Goal: Information Seeking & Learning: Compare options

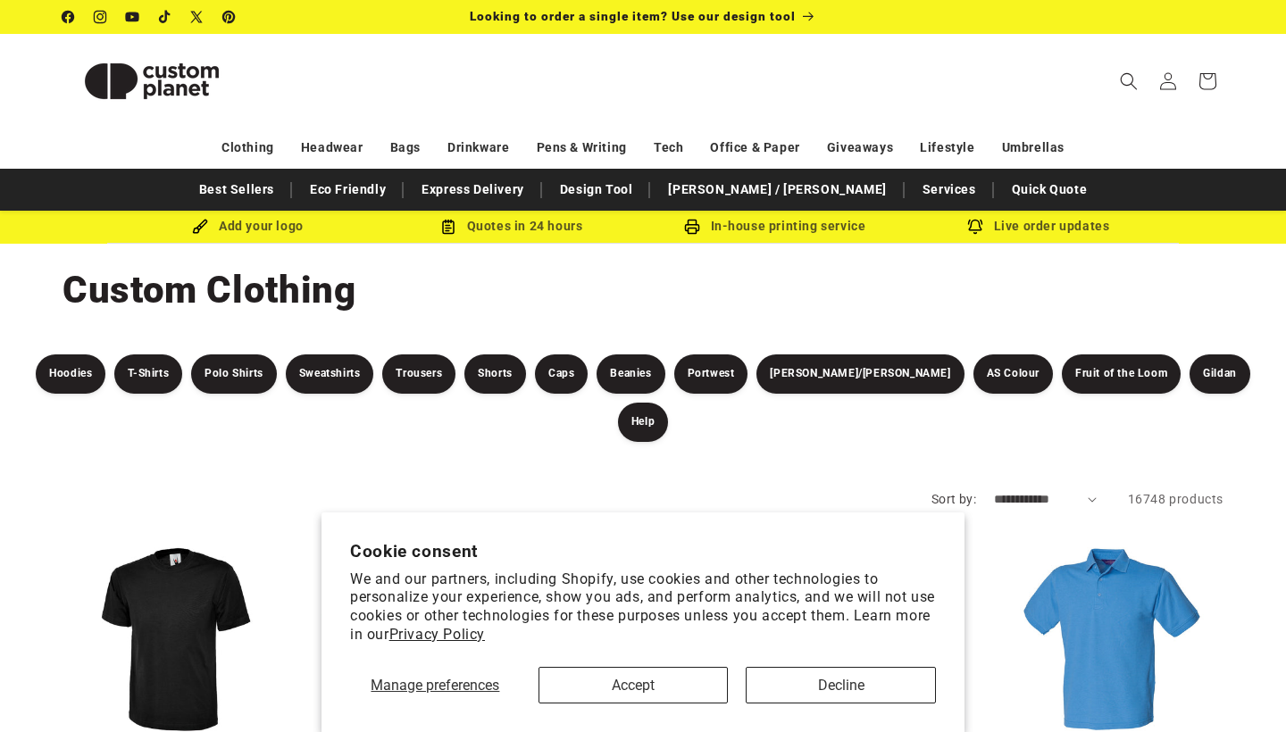
click at [630, 687] on button "Accept" at bounding box center [634, 685] width 190 height 37
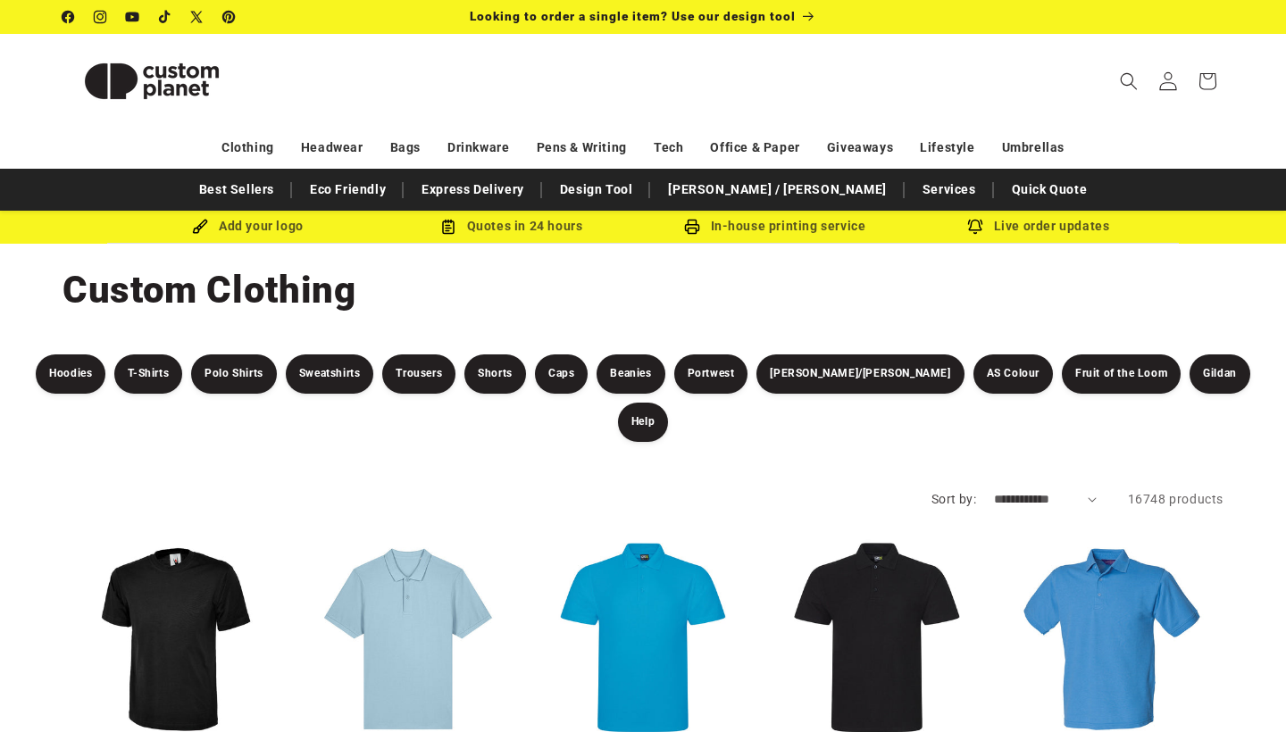
click at [1173, 88] on icon at bounding box center [1168, 80] width 19 height 19
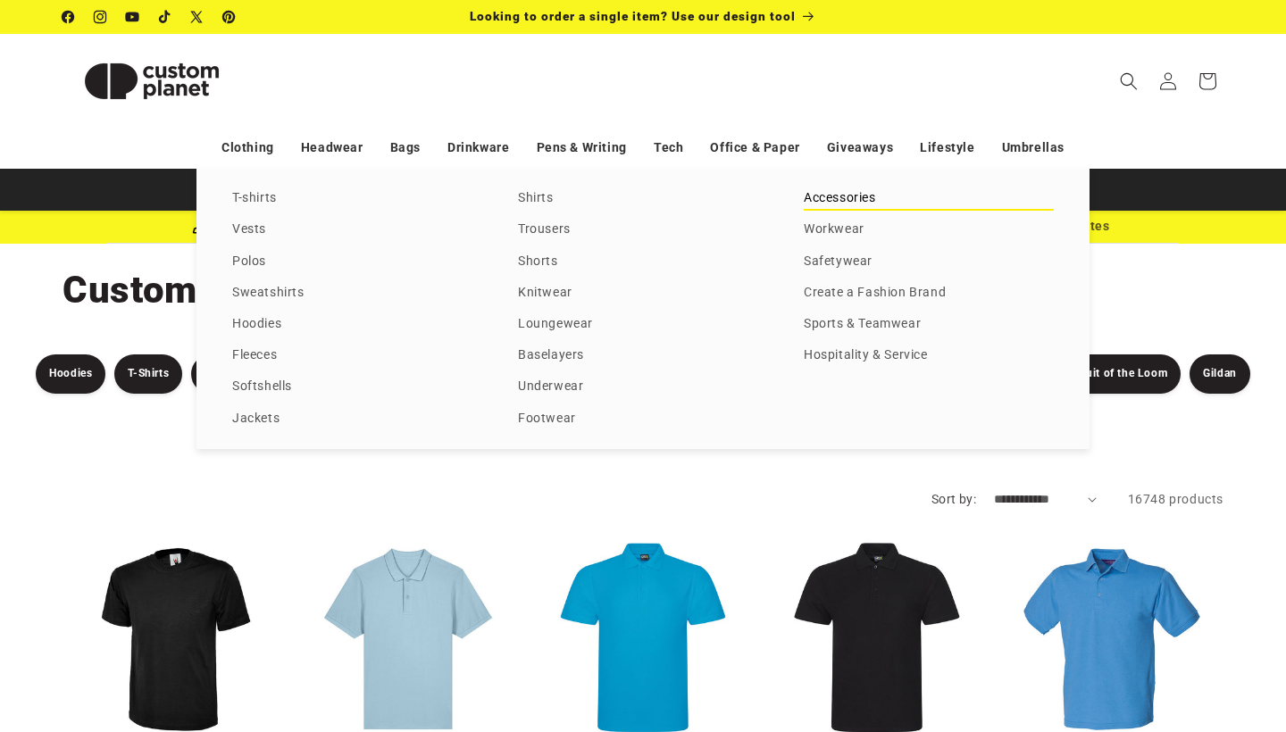
click at [826, 211] on link "Accessories" at bounding box center [929, 199] width 250 height 24
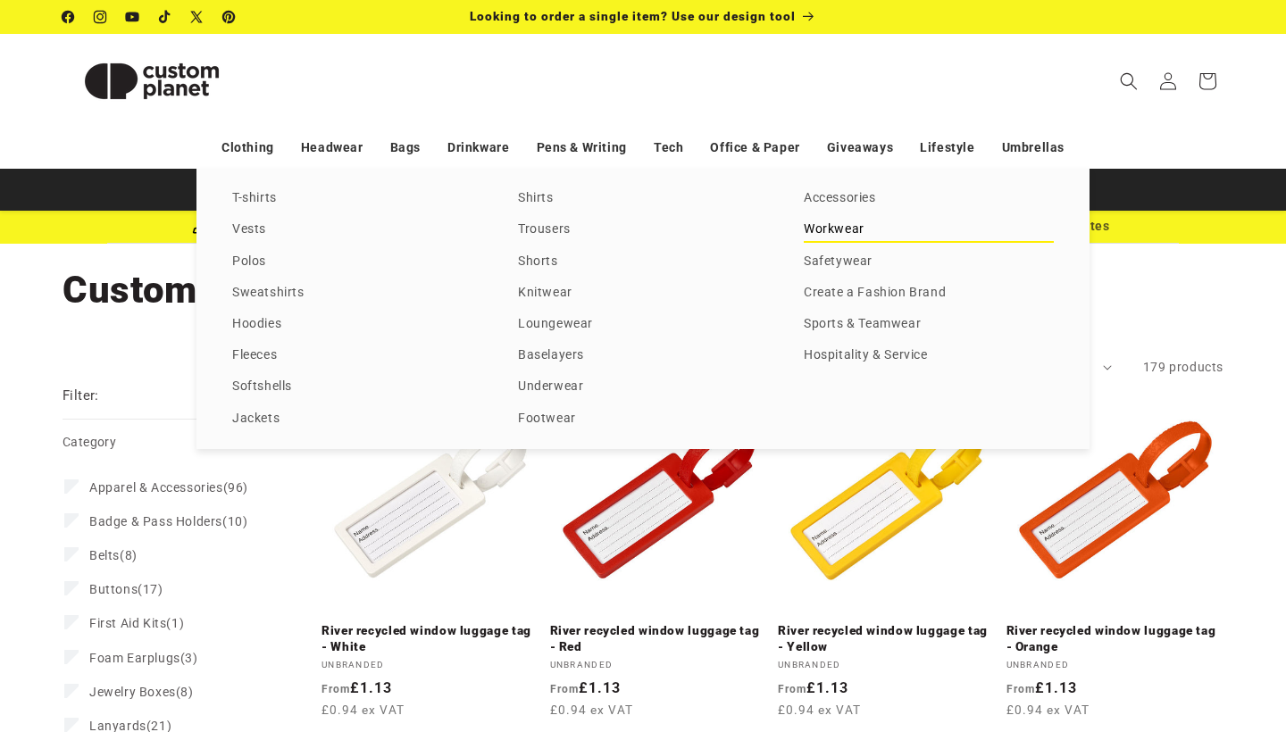
click at [842, 242] on link "Workwear" at bounding box center [929, 230] width 250 height 24
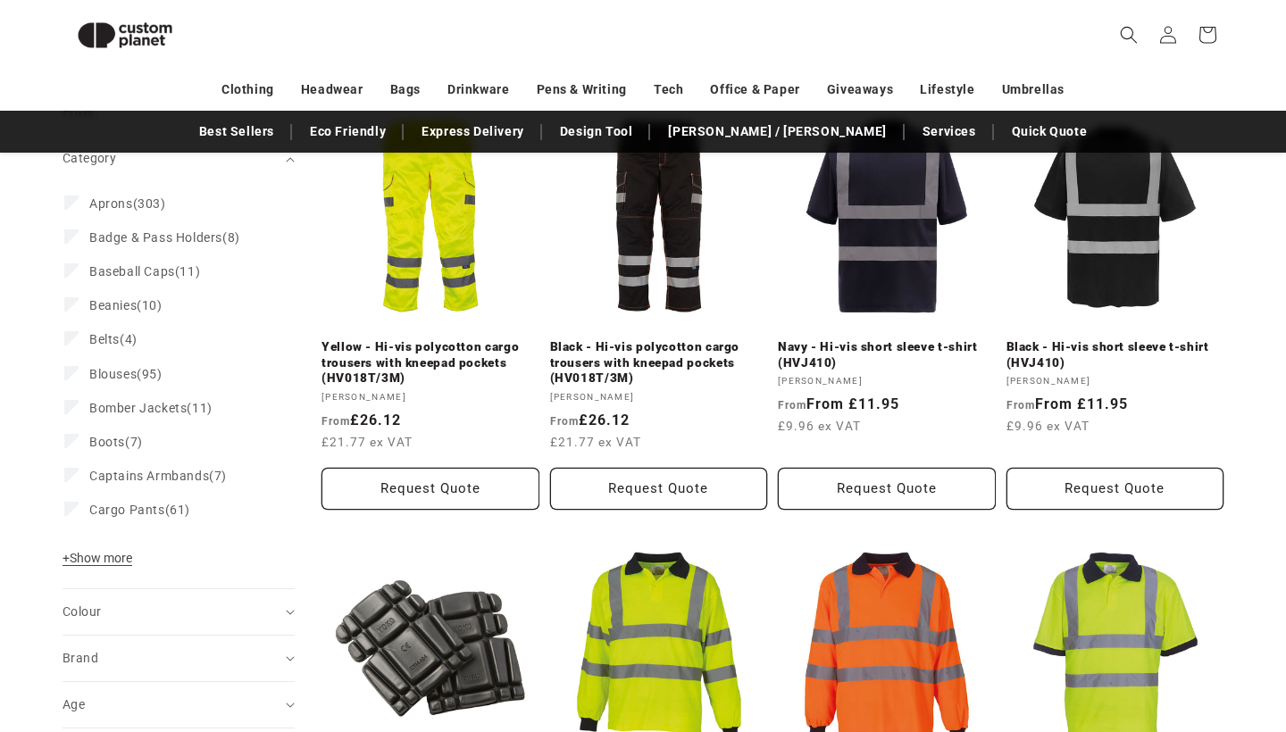
scroll to position [269, 0]
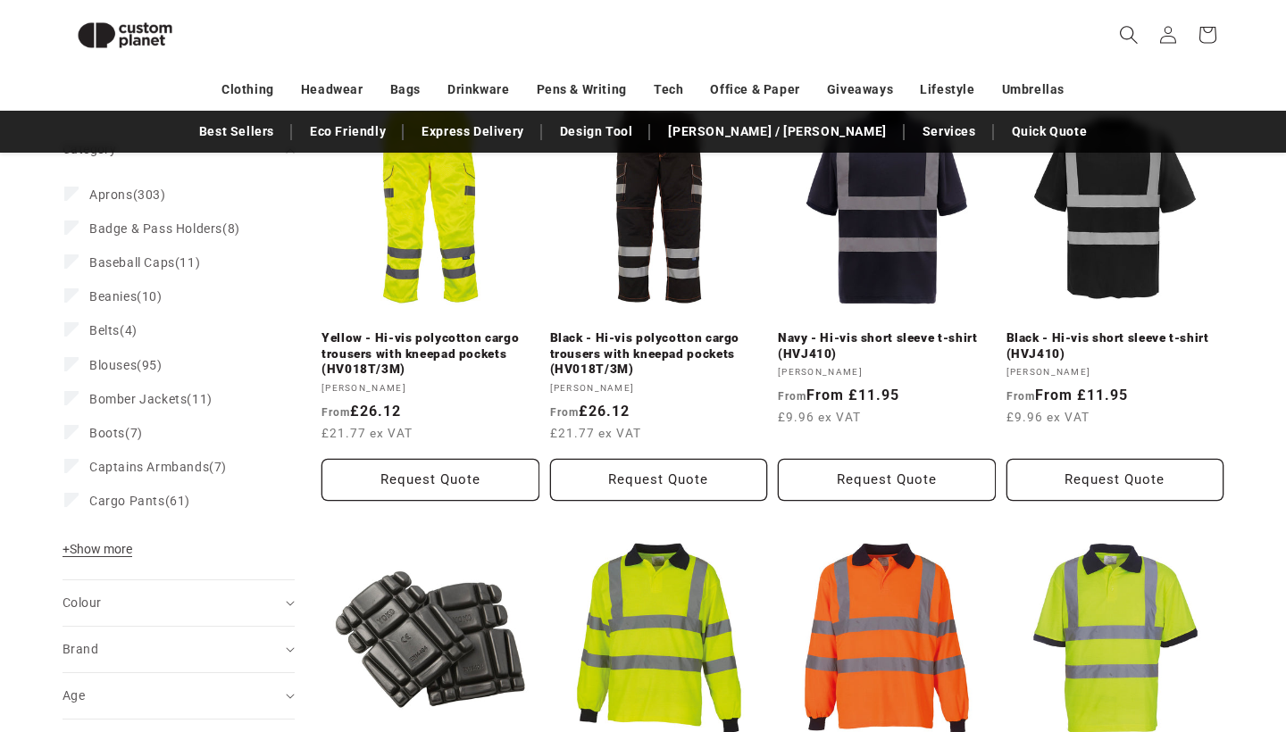
click at [1134, 41] on icon "Search" at bounding box center [1128, 34] width 19 height 19
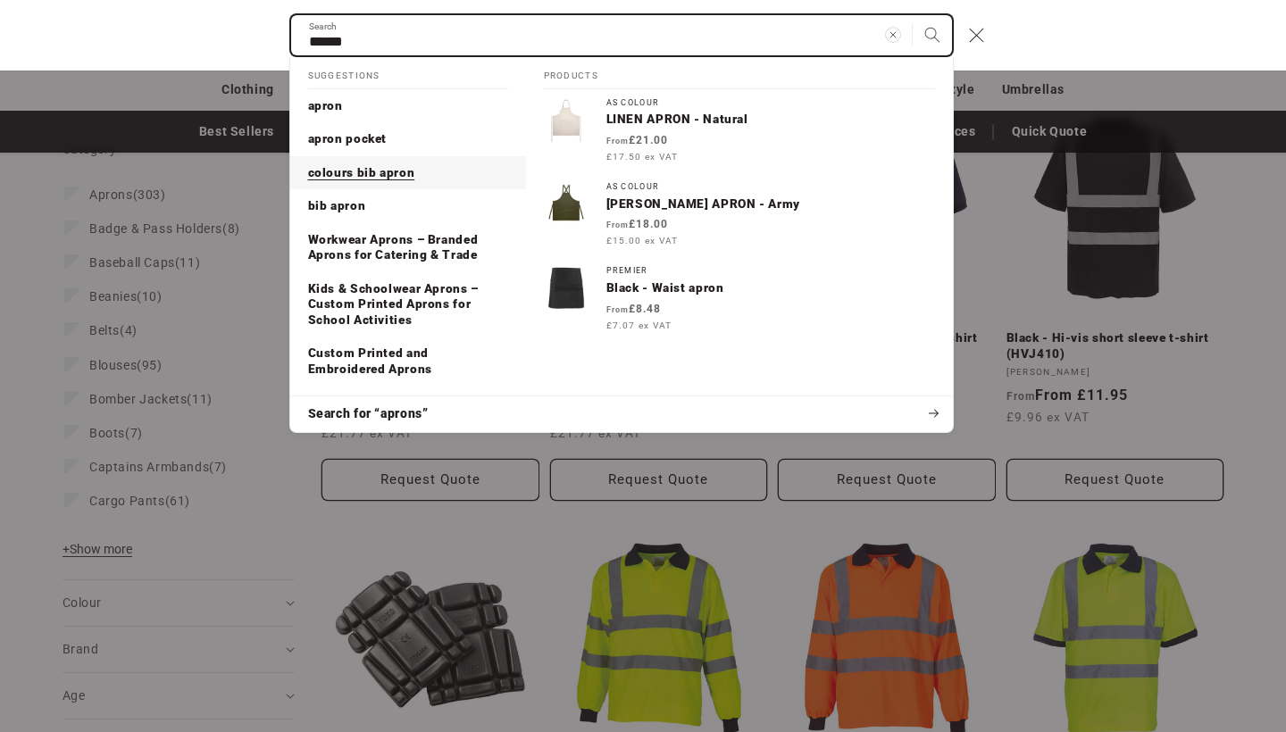
type input "******"
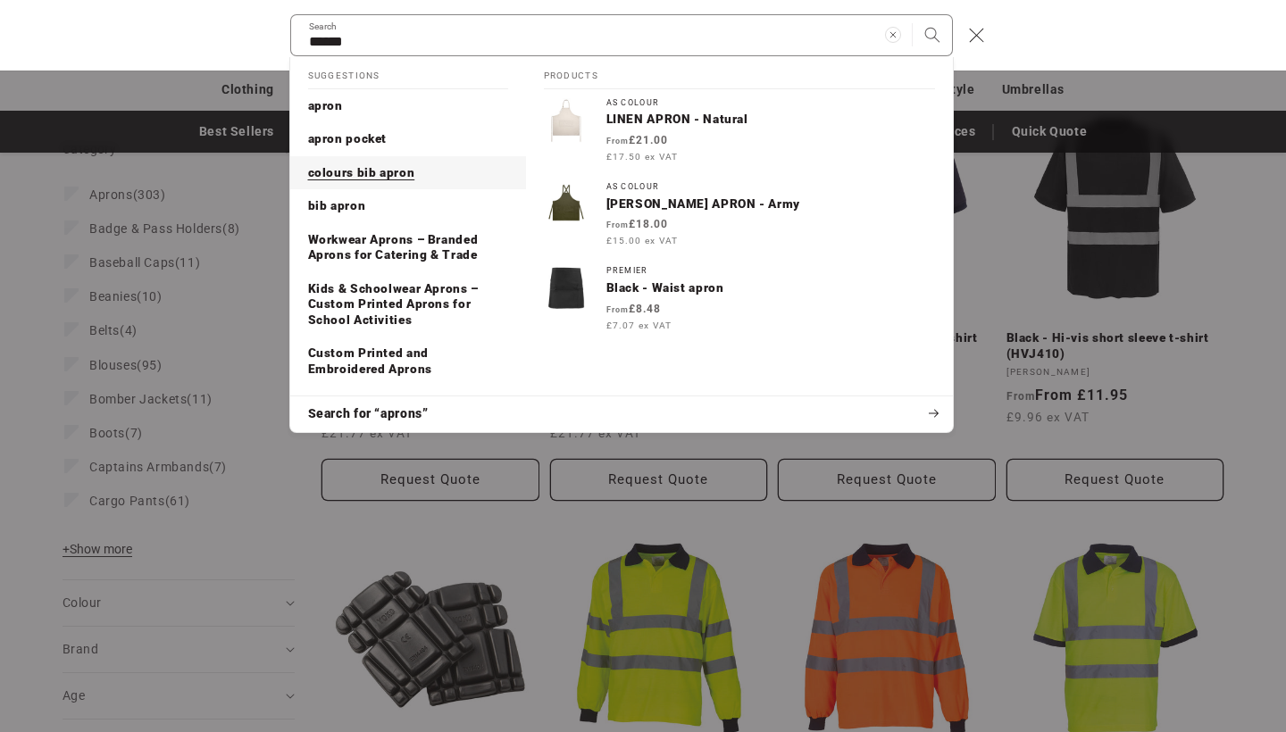
click at [339, 178] on span "colours bib apron" at bounding box center [361, 172] width 107 height 14
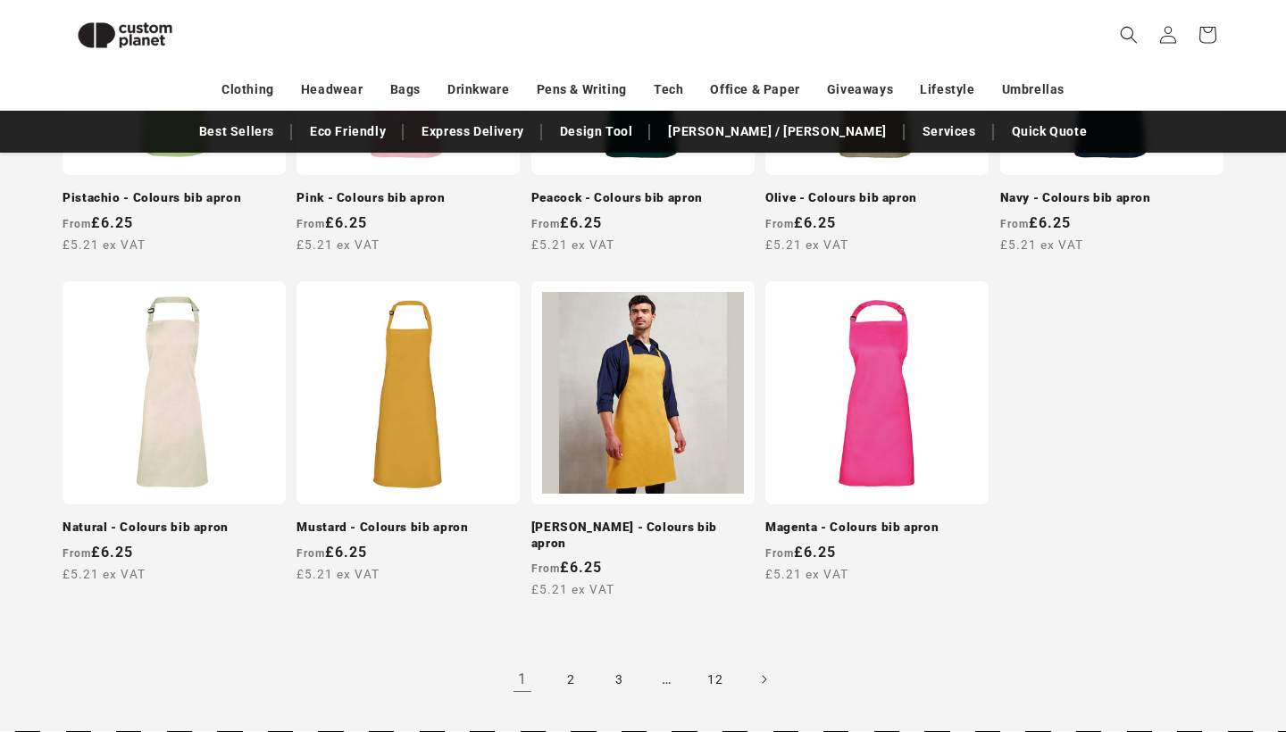
scroll to position [1527, 0]
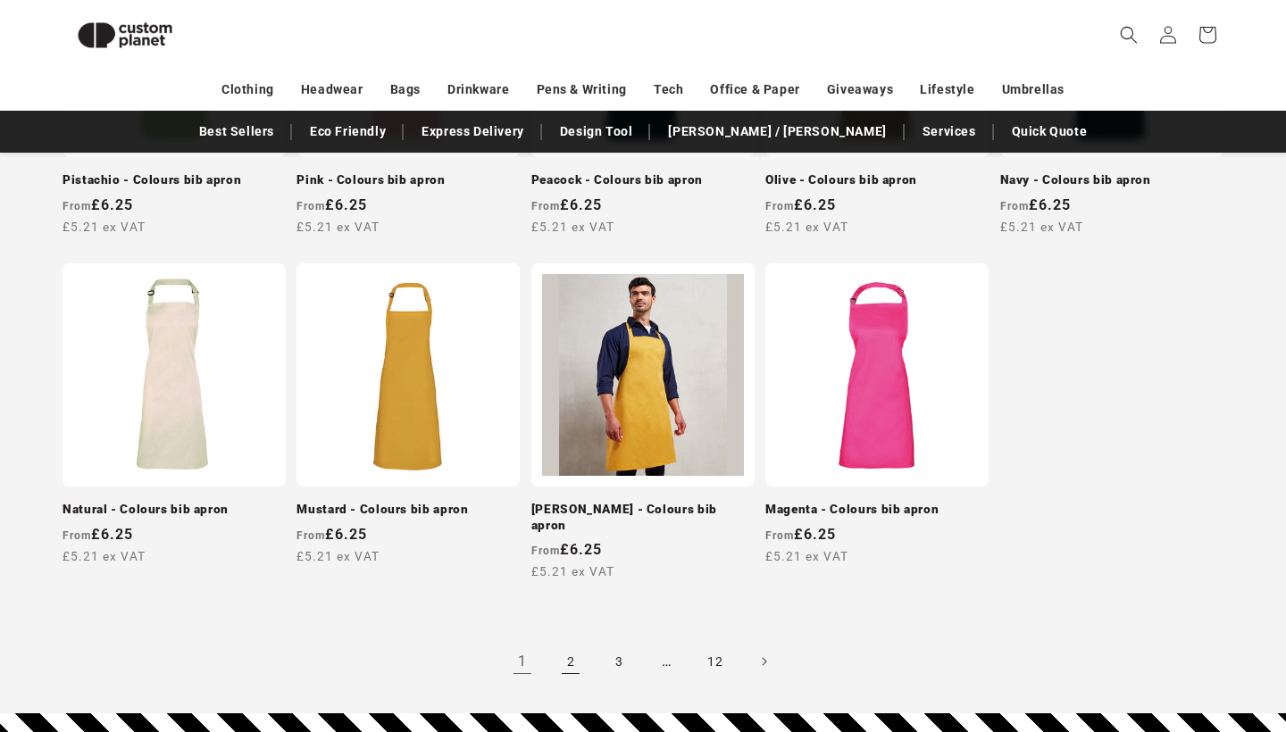
click at [565, 647] on link "2" at bounding box center [570, 661] width 39 height 39
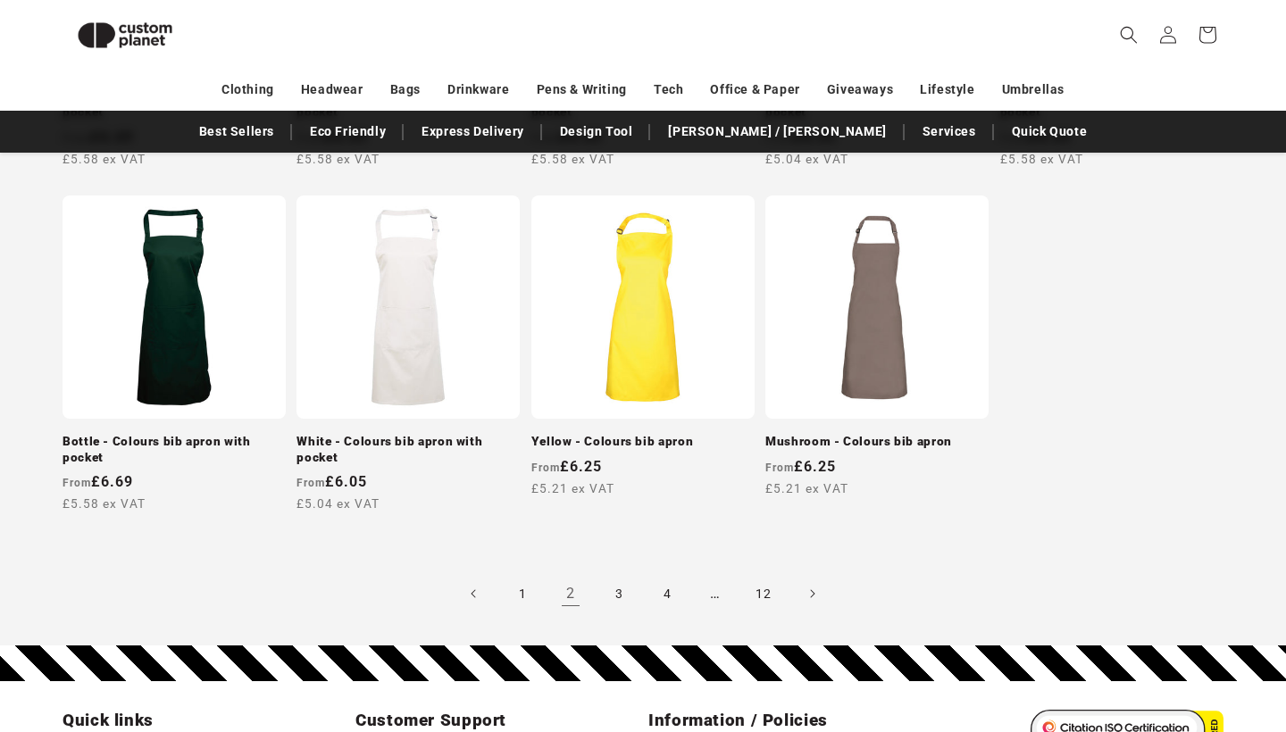
scroll to position [1624, 0]
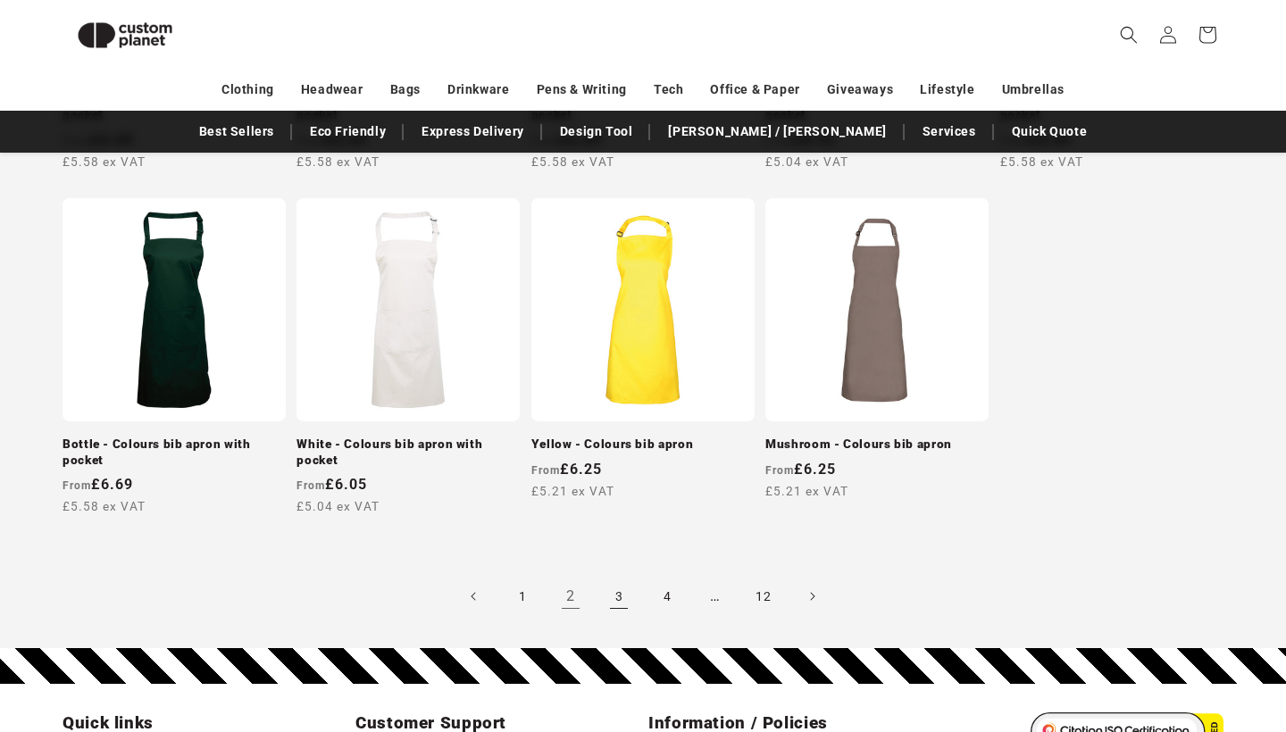
click at [618, 581] on link "3" at bounding box center [618, 596] width 39 height 39
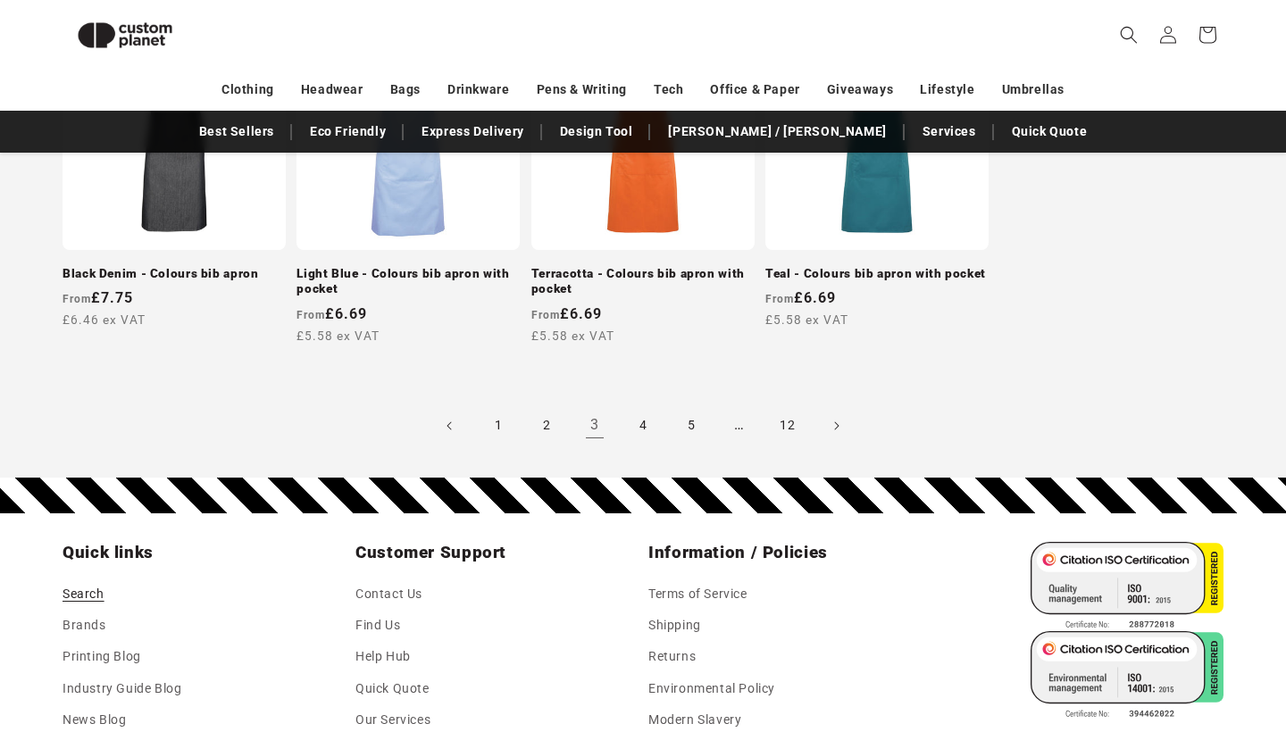
scroll to position [1779, 0]
click at [692, 420] on link "5" at bounding box center [691, 425] width 39 height 39
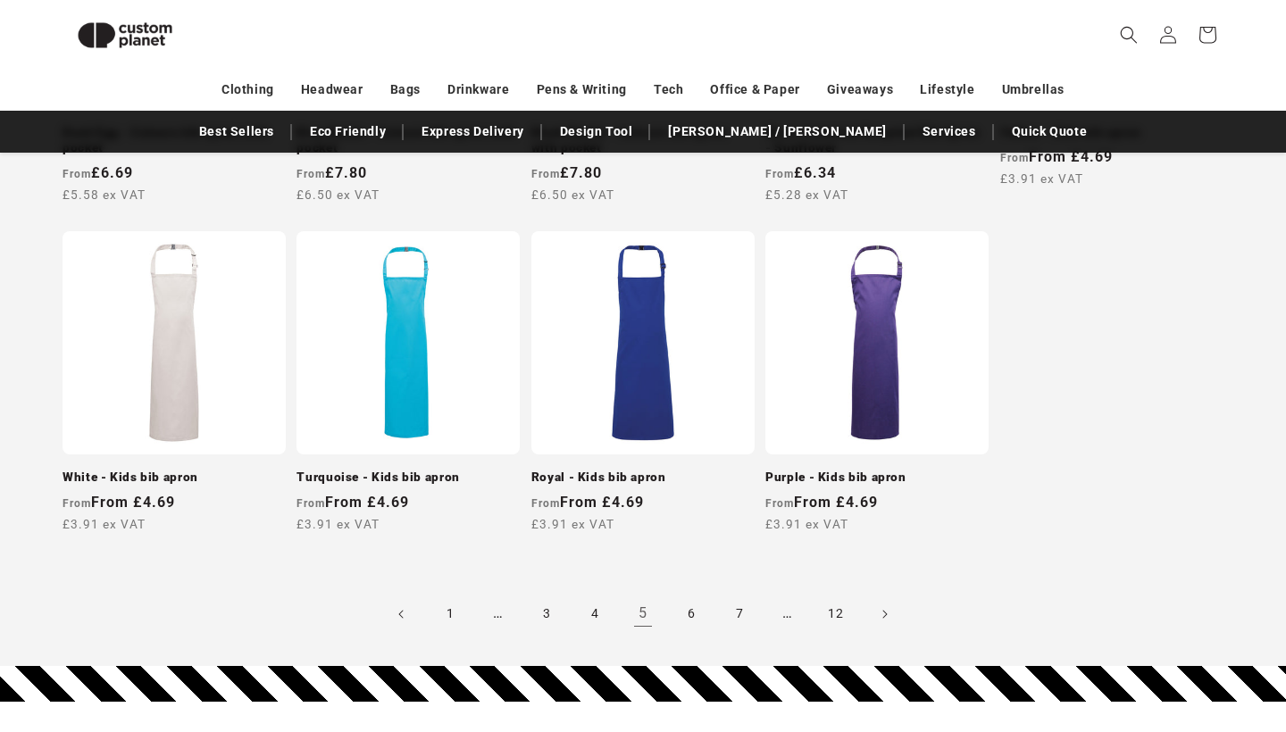
scroll to position [1671, 0]
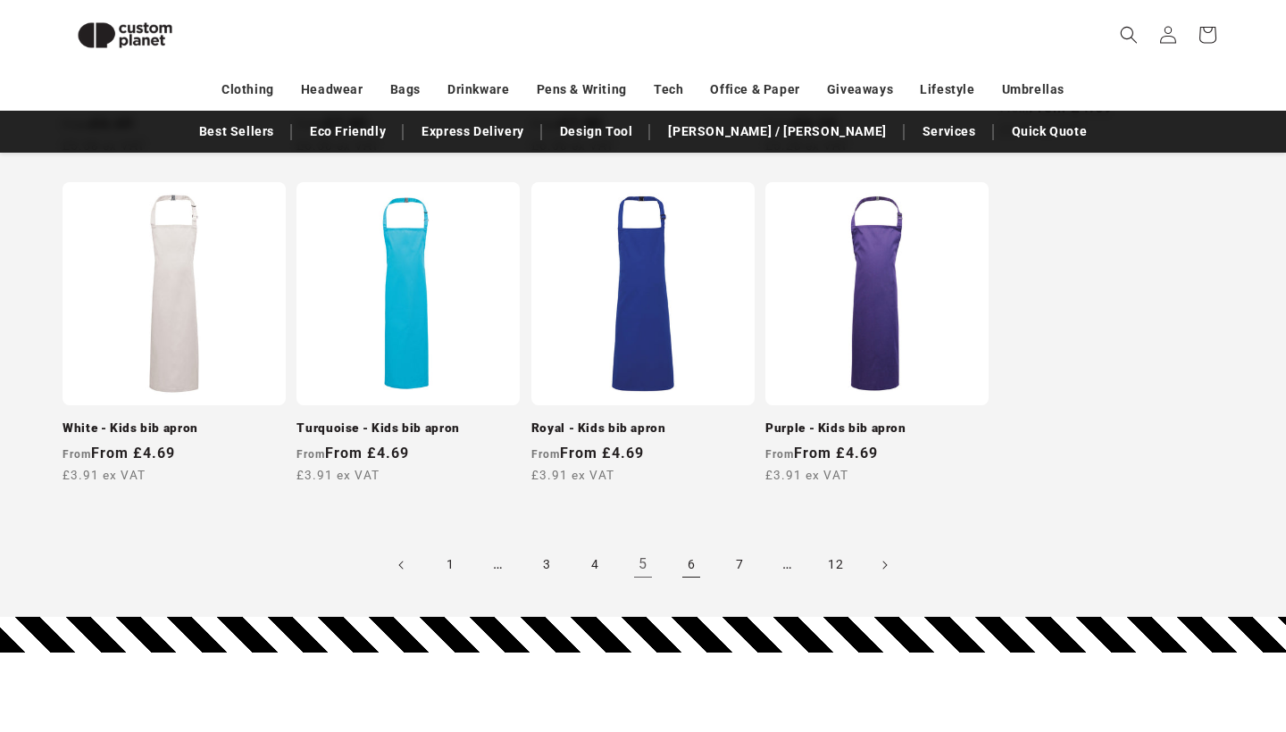
click at [690, 552] on link "6" at bounding box center [691, 565] width 39 height 39
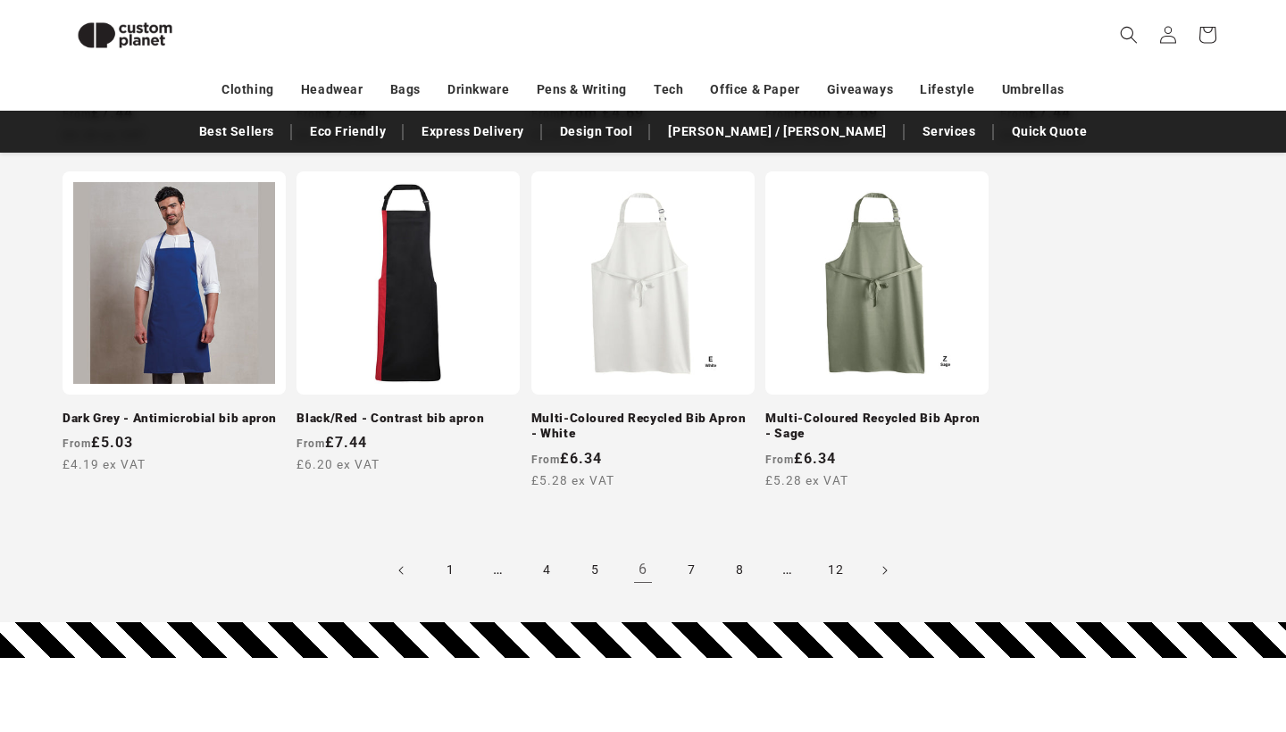
scroll to position [1636, 0]
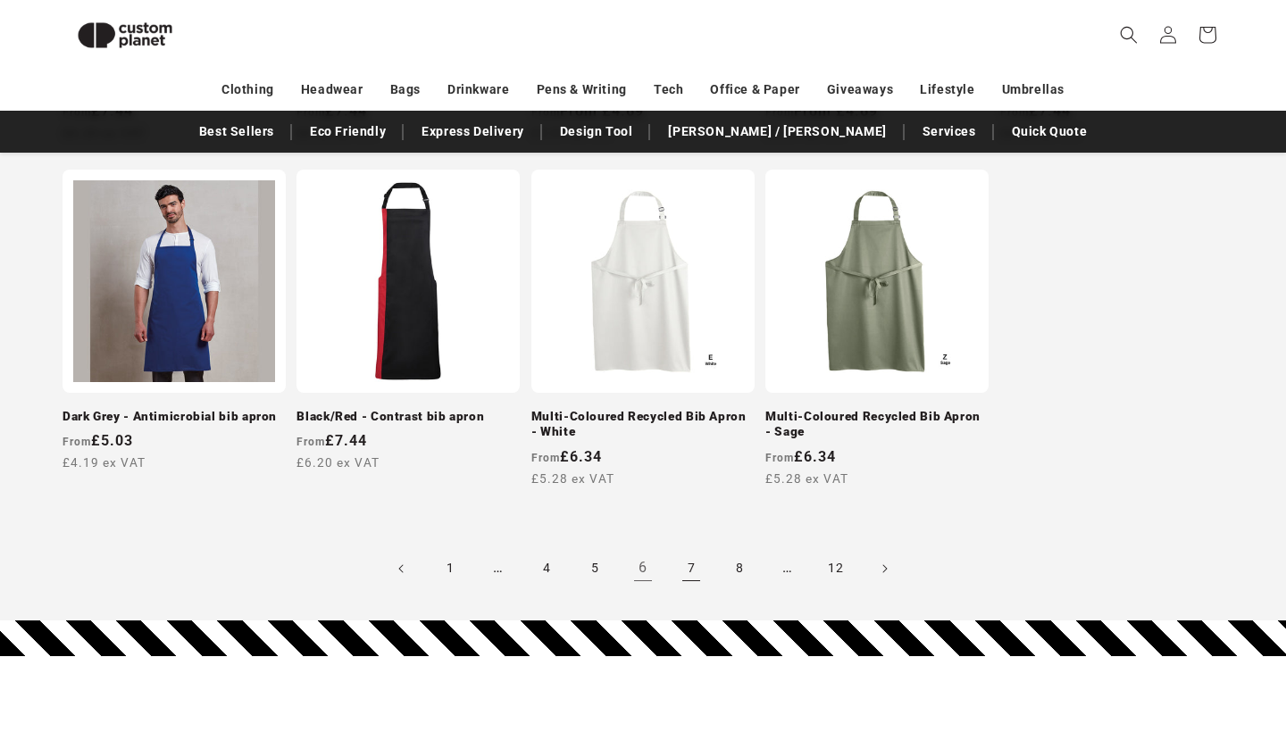
click at [696, 566] on link "7" at bounding box center [691, 568] width 39 height 39
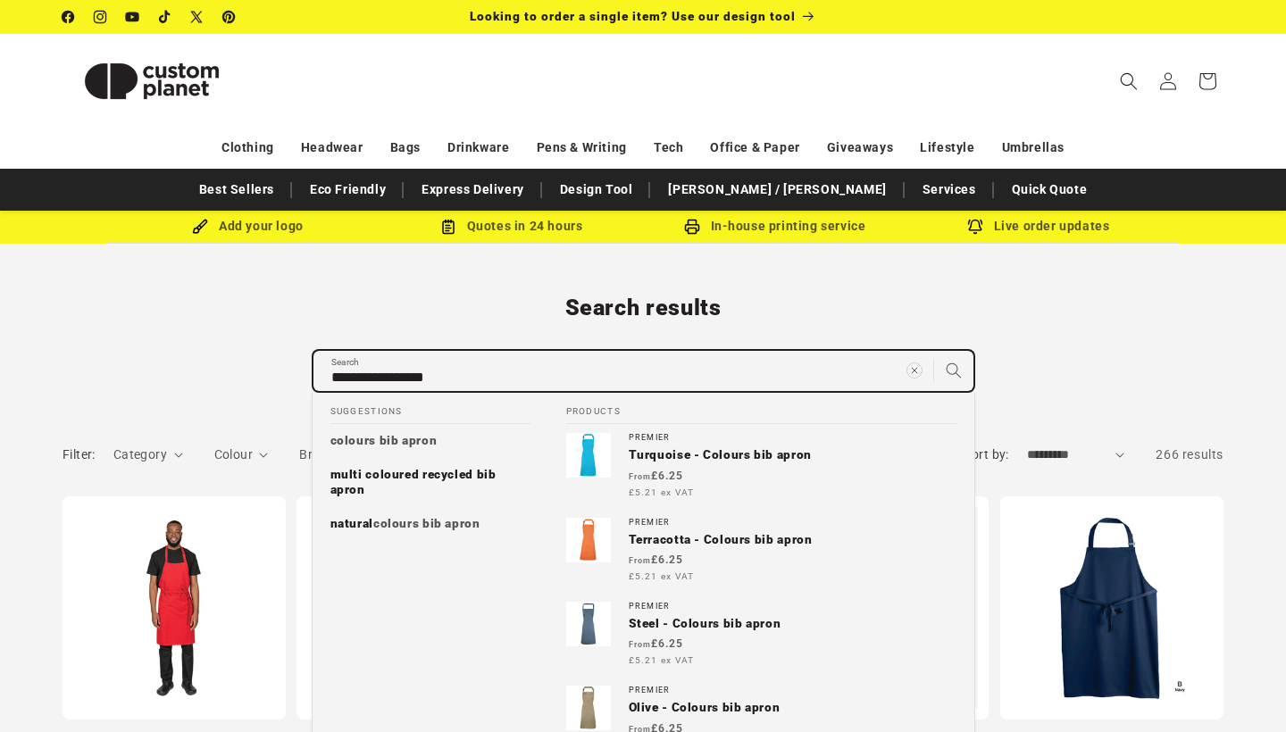
drag, startPoint x: 469, startPoint y: 375, endPoint x: 219, endPoint y: 339, distance: 252.7
click at [220, 340] on div "**********" at bounding box center [643, 342] width 1251 height 97
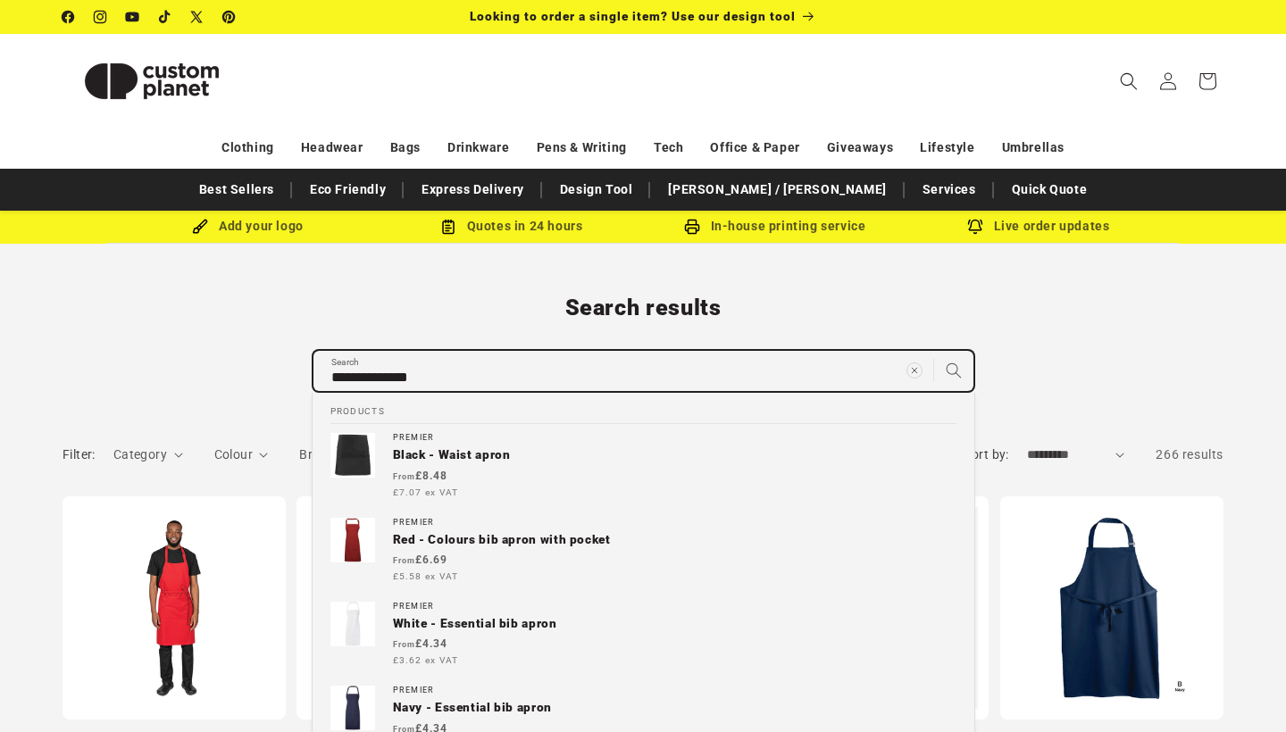
drag, startPoint x: 457, startPoint y: 372, endPoint x: 217, endPoint y: 381, distance: 240.5
click at [217, 381] on div "**********" at bounding box center [643, 342] width 1251 height 97
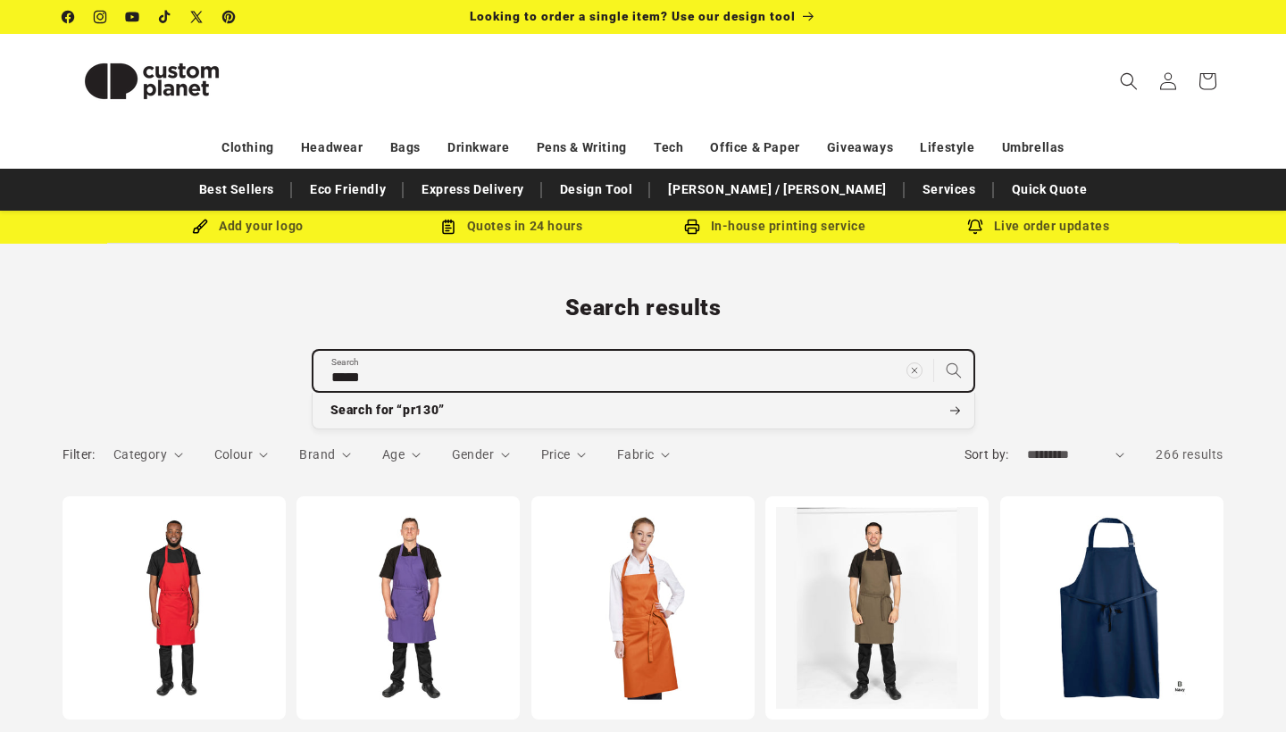
type input "*****"
click at [643, 410] on button "Search for “pr130”" at bounding box center [644, 411] width 662 height 36
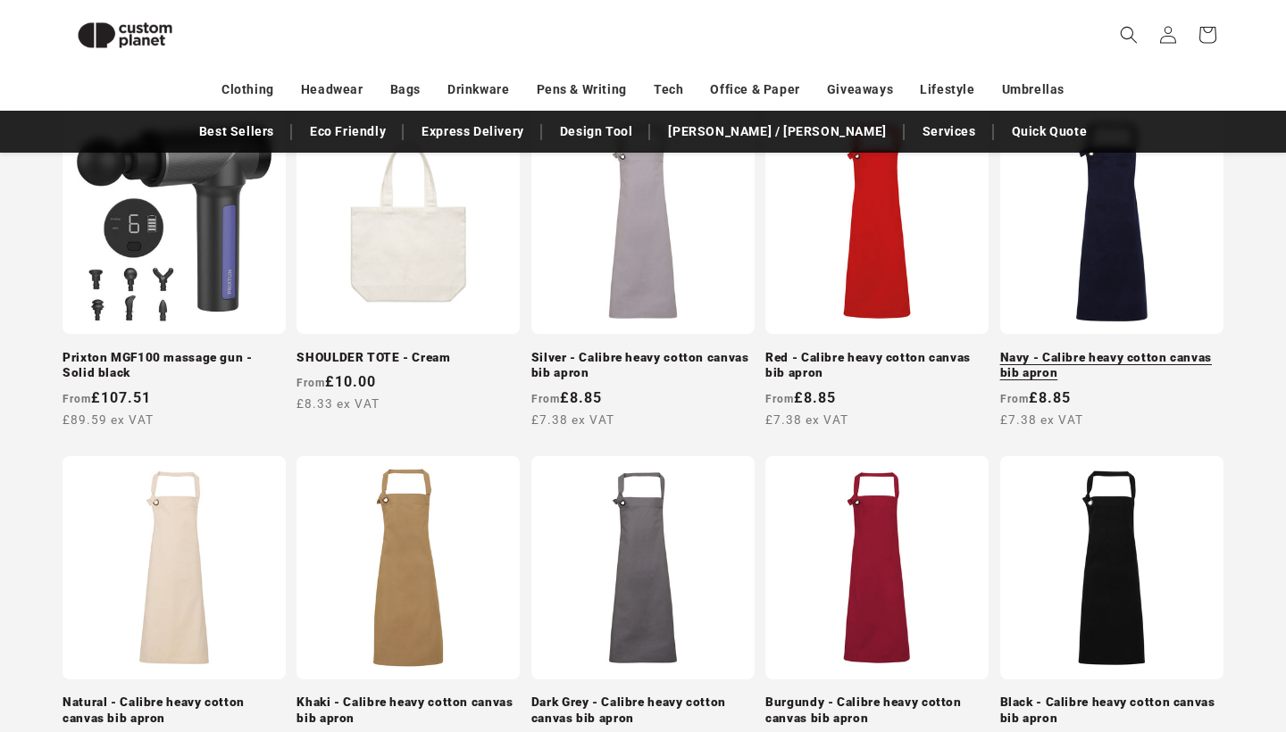
scroll to position [1001, 0]
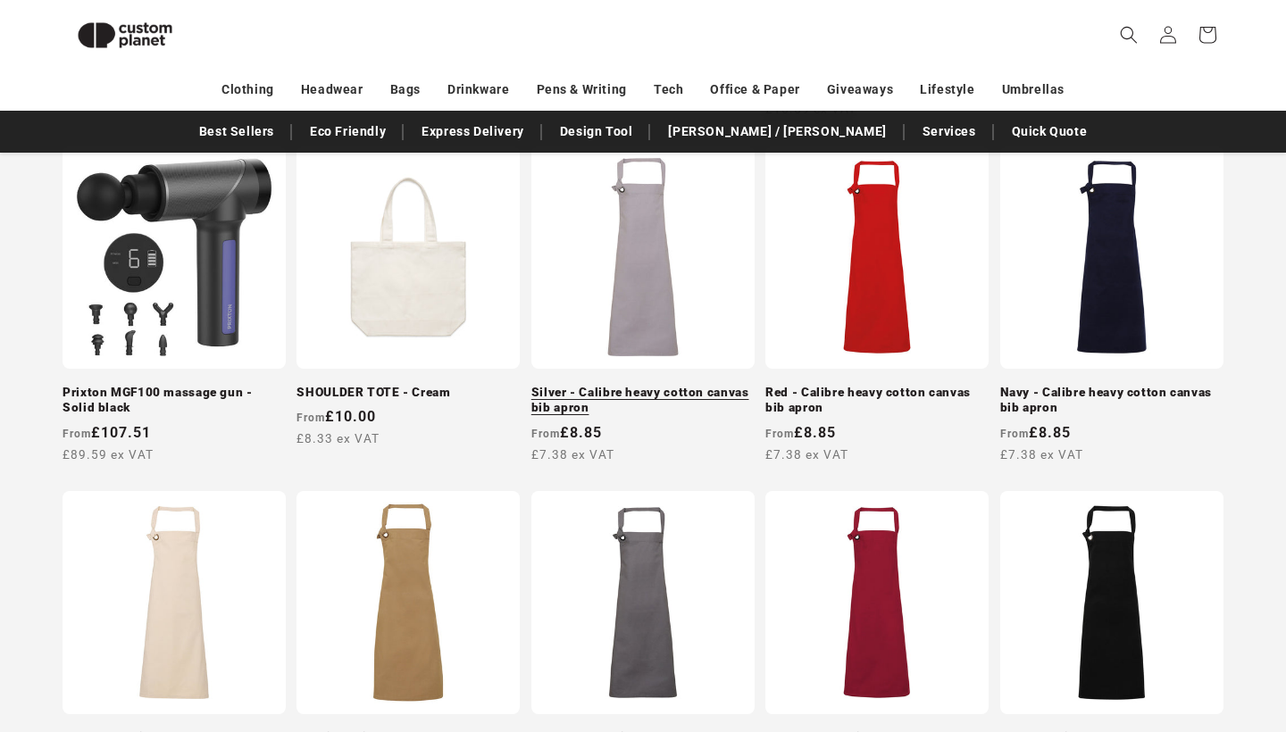
click at [652, 385] on link "Silver - Calibre heavy cotton canvas bib apron" at bounding box center [642, 400] width 223 height 31
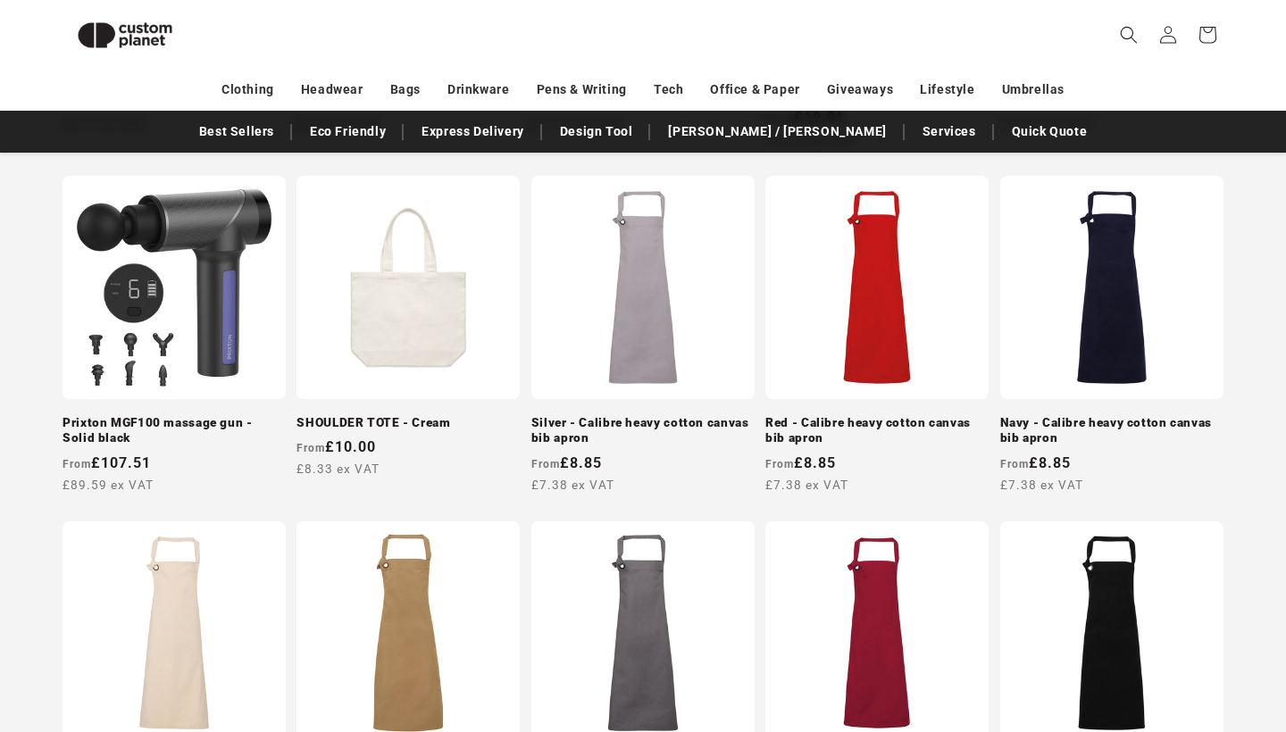
scroll to position [954, 0]
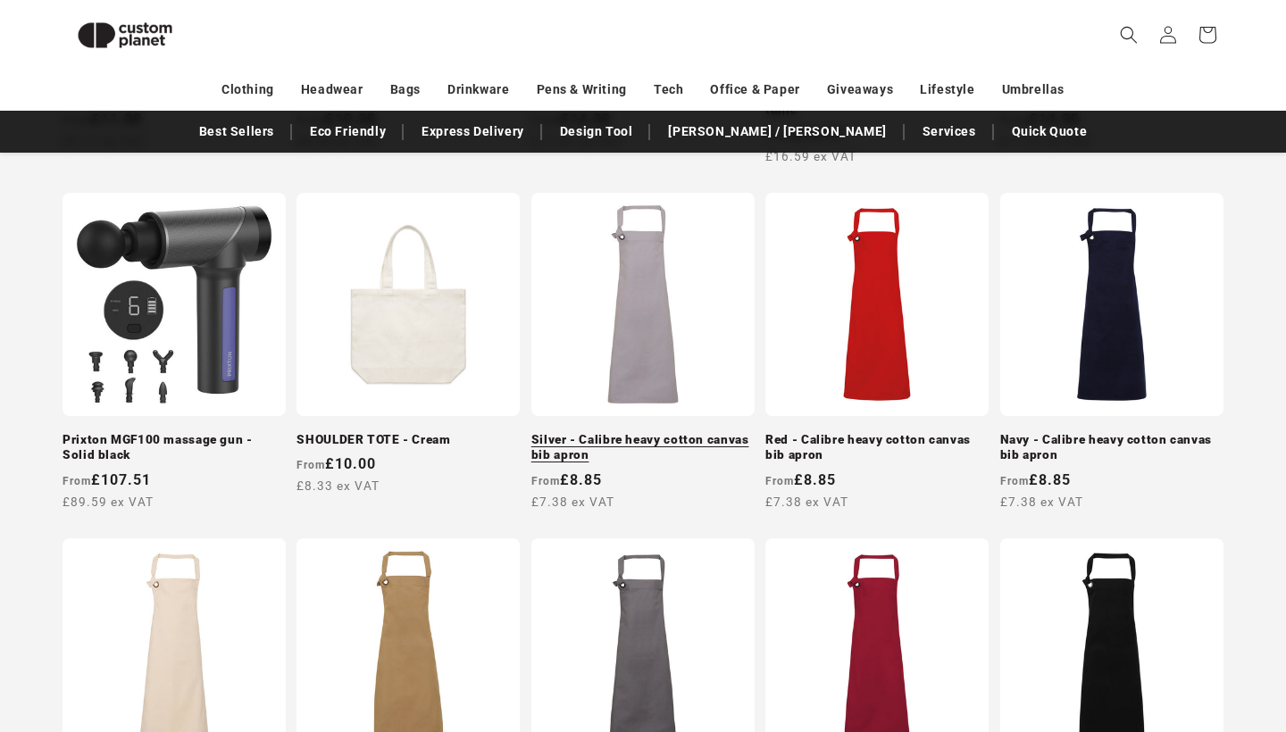
click at [641, 432] on link "Silver - Calibre heavy cotton canvas bib apron" at bounding box center [642, 447] width 223 height 31
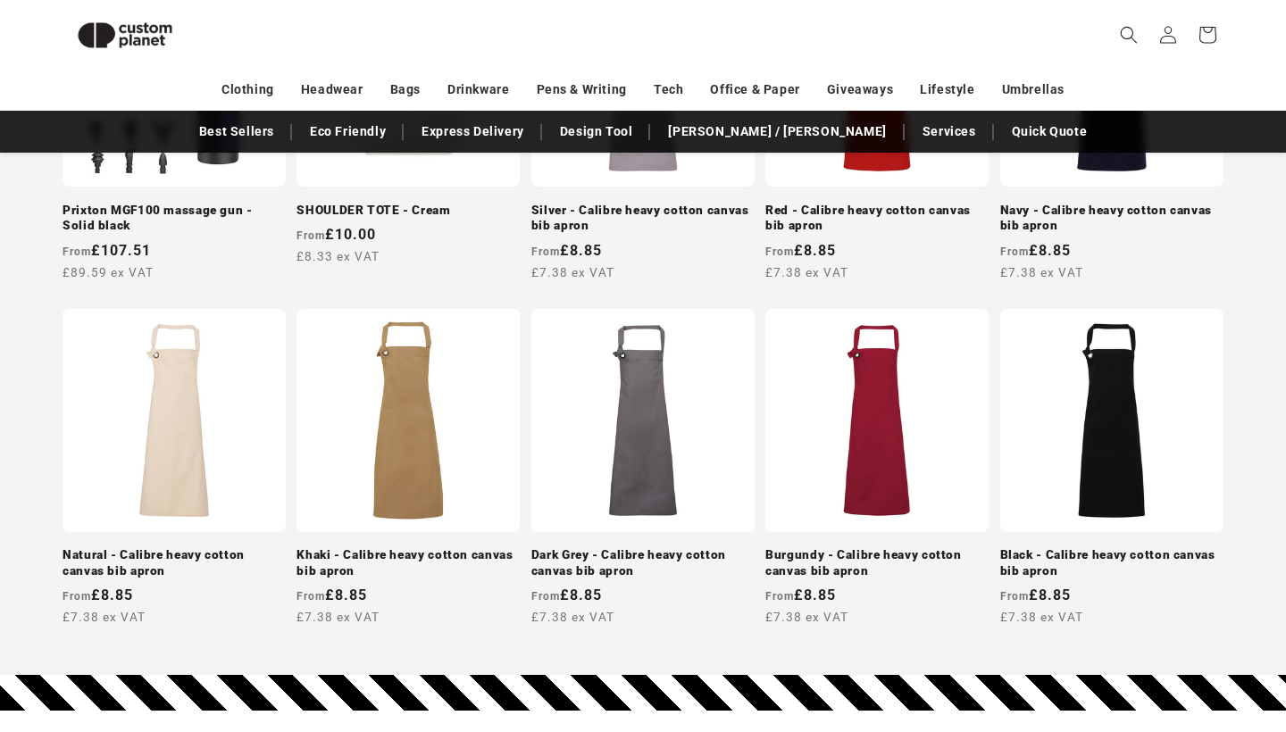
scroll to position [1186, 0]
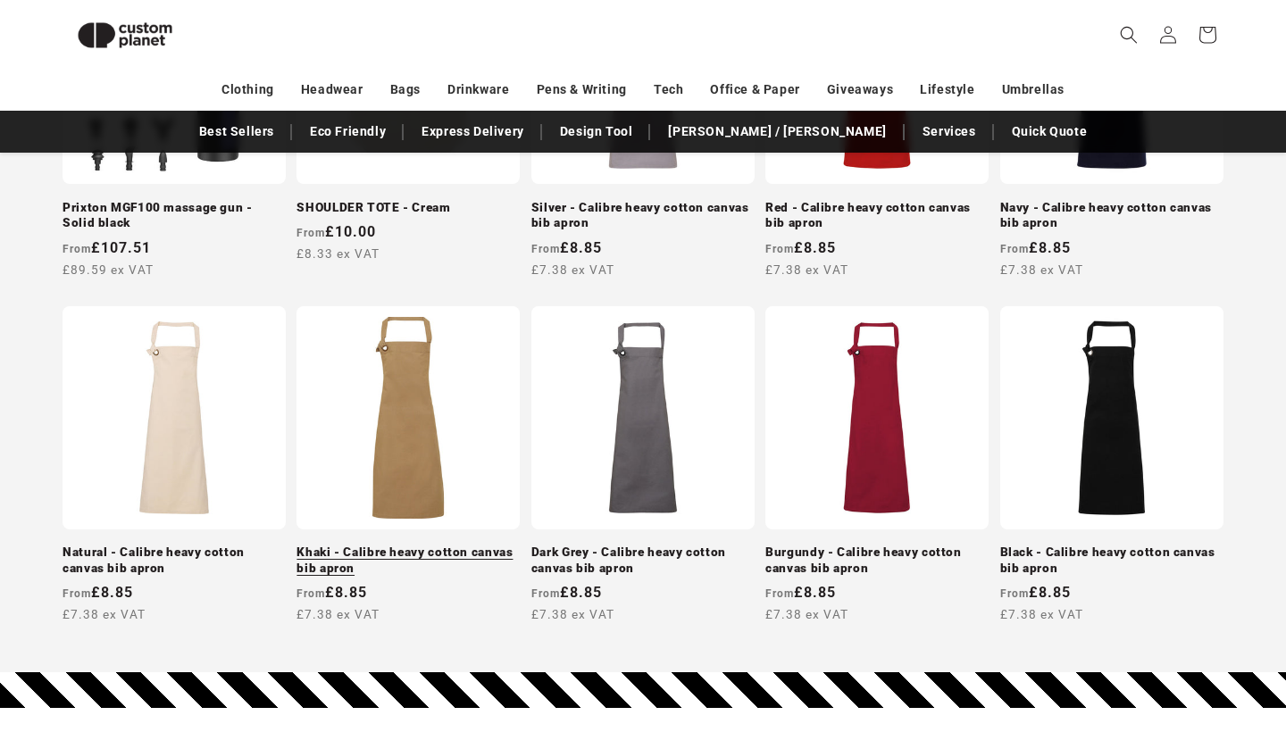
click at [392, 545] on link "Khaki - Calibre heavy cotton canvas bib apron" at bounding box center [408, 560] width 223 height 31
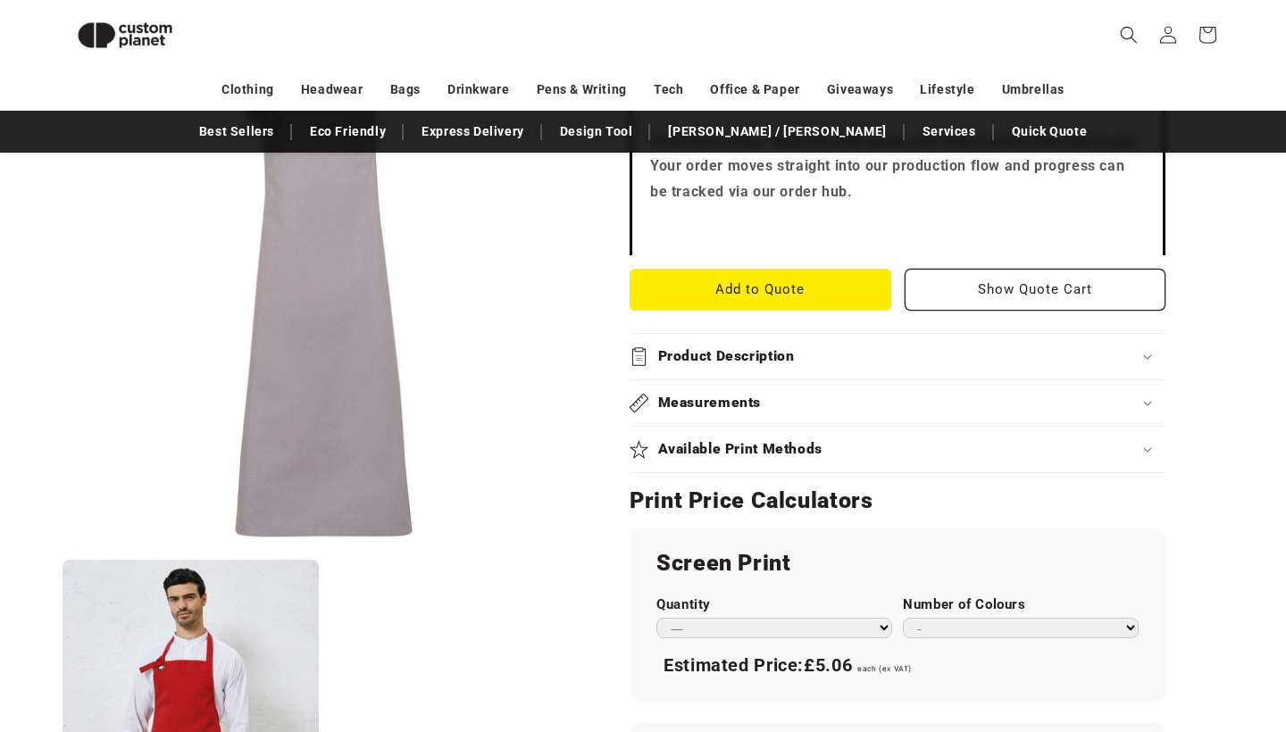
scroll to position [649, 0]
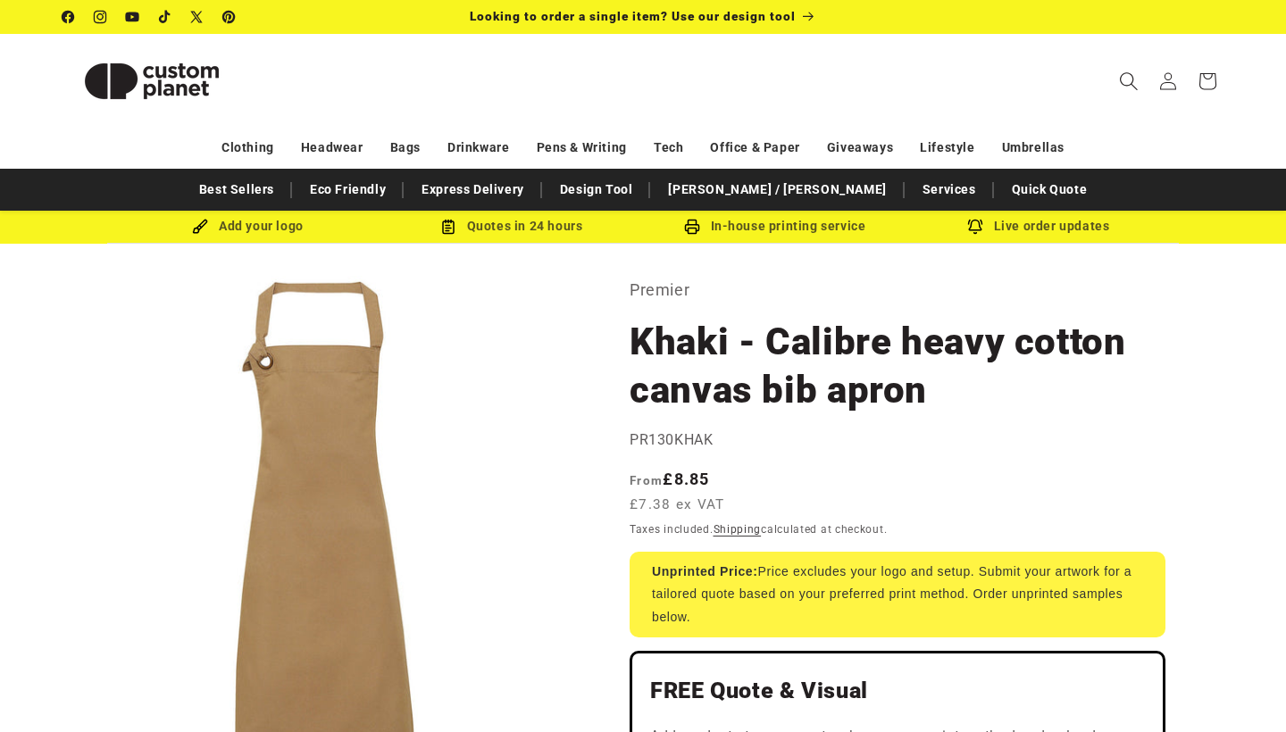
click at [1121, 82] on icon "Search" at bounding box center [1129, 81] width 18 height 18
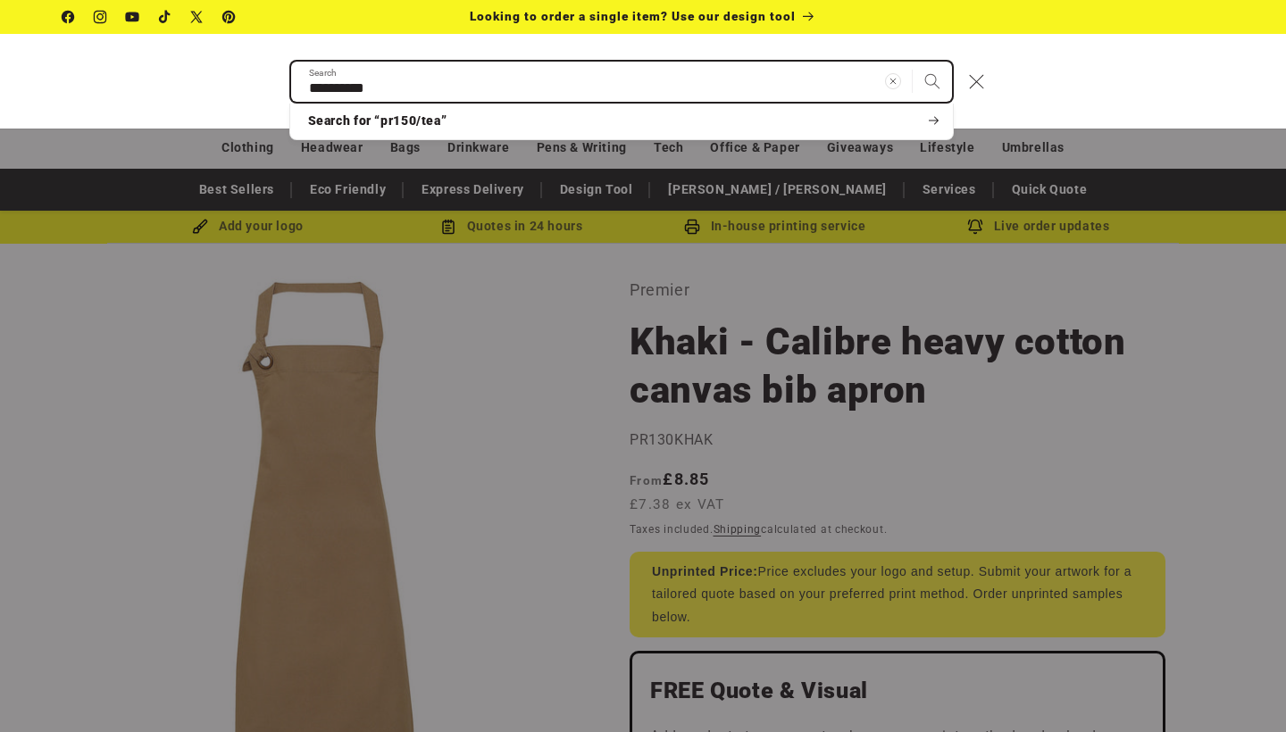
type input "**********"
click at [932, 81] on button "Search" at bounding box center [932, 81] width 39 height 39
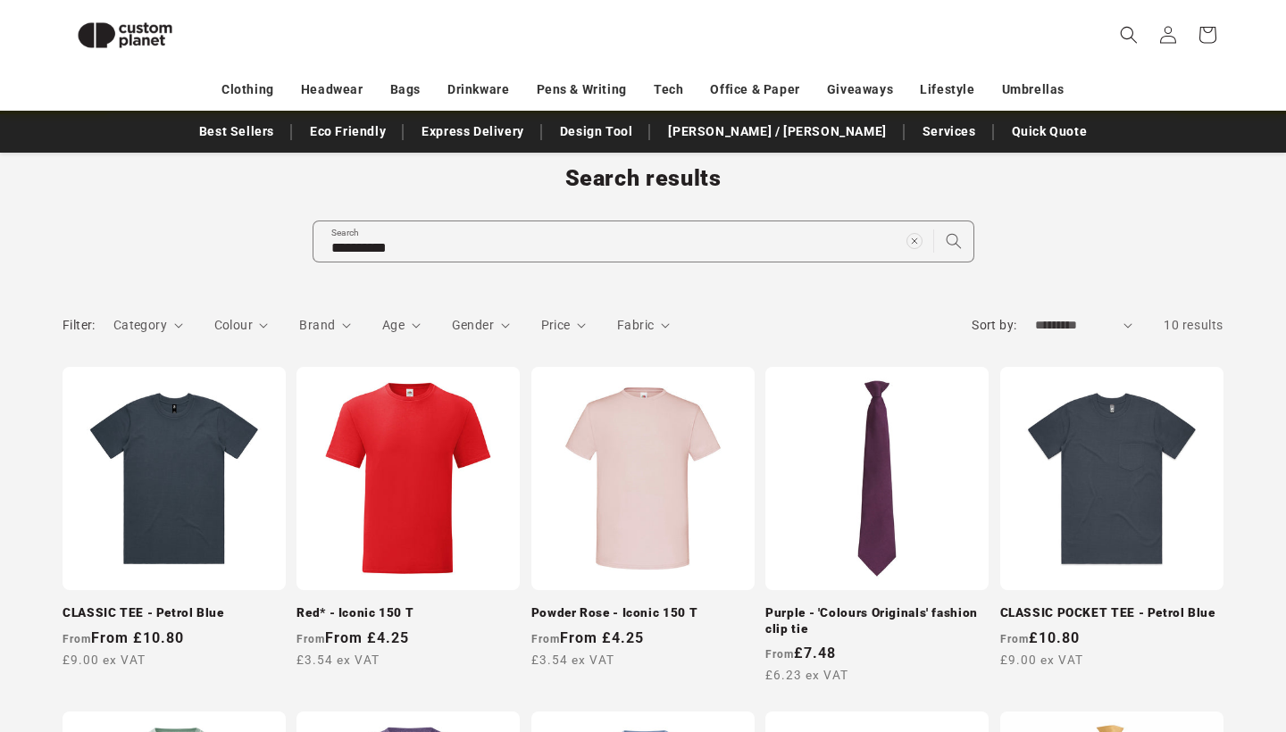
scroll to position [91, 0]
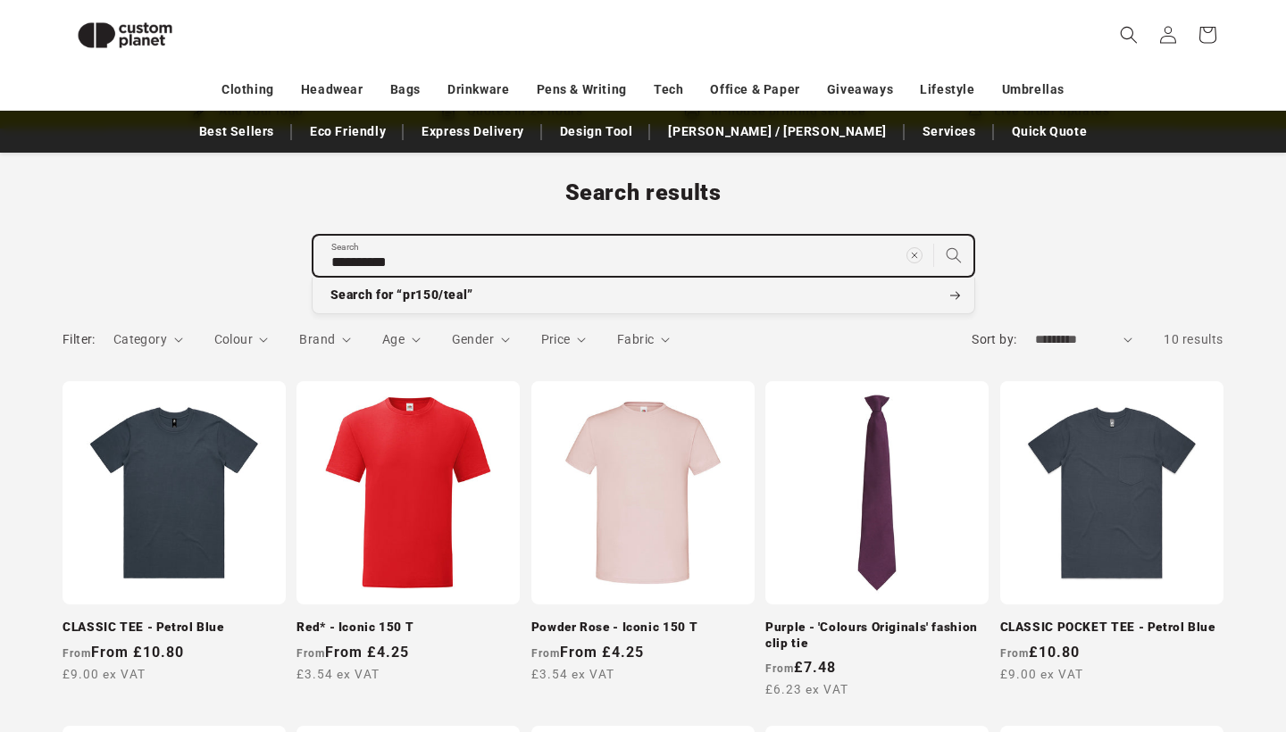
drag, startPoint x: 410, startPoint y: 259, endPoint x: 221, endPoint y: 253, distance: 189.5
click at [221, 253] on div "**********" at bounding box center [643, 227] width 1251 height 97
click at [409, 257] on input "**********" at bounding box center [644, 256] width 660 height 40
type input "*****"
click button "Search for “pr150/teal”" at bounding box center [644, 296] width 662 height 36
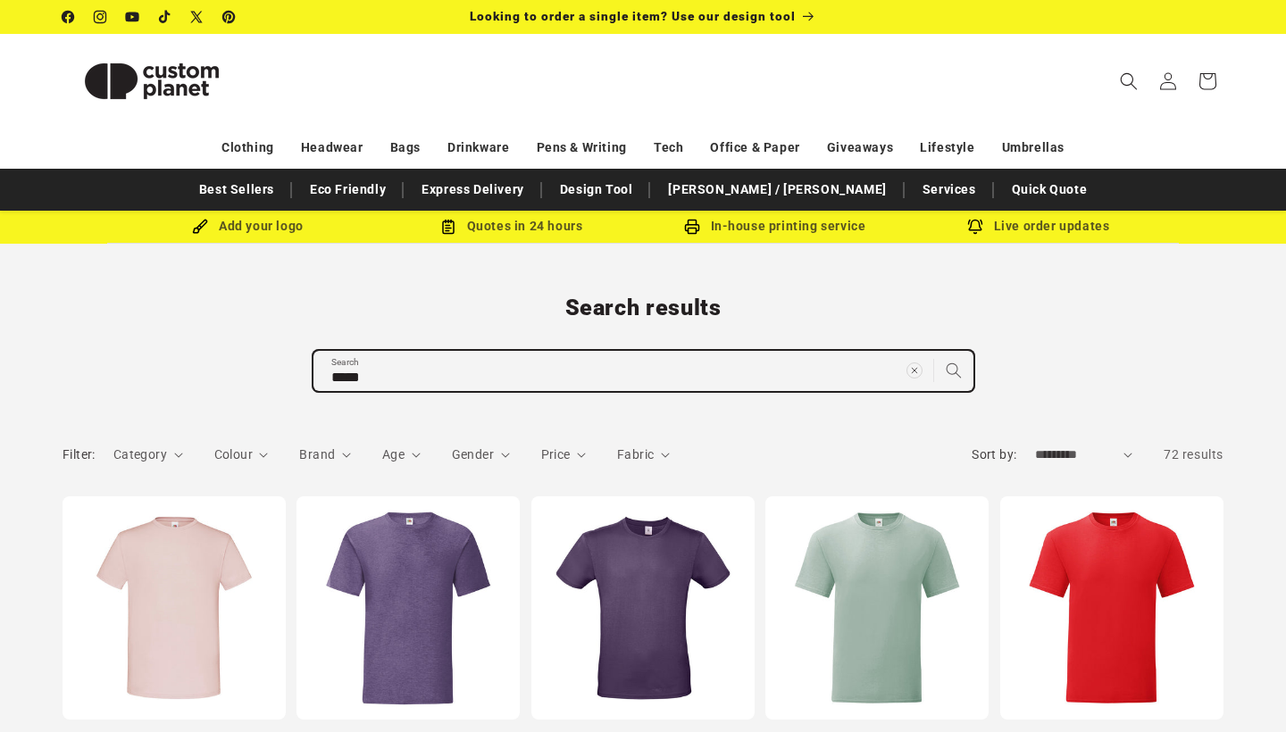
click at [376, 378] on input "*****" at bounding box center [644, 371] width 660 height 40
type input "*****"
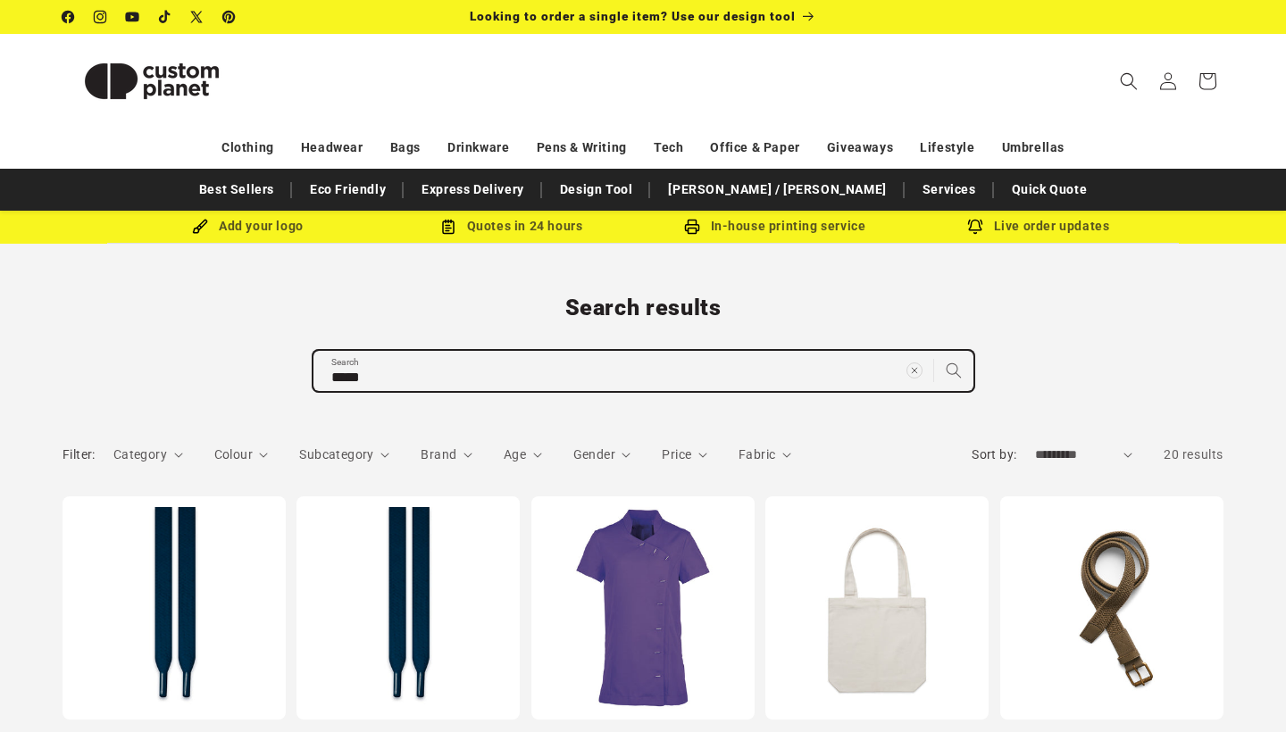
click at [361, 373] on input "*****" at bounding box center [644, 371] width 660 height 40
type input "*****"
click at [643, 410] on button "Search for “pr150”" at bounding box center [644, 411] width 662 height 36
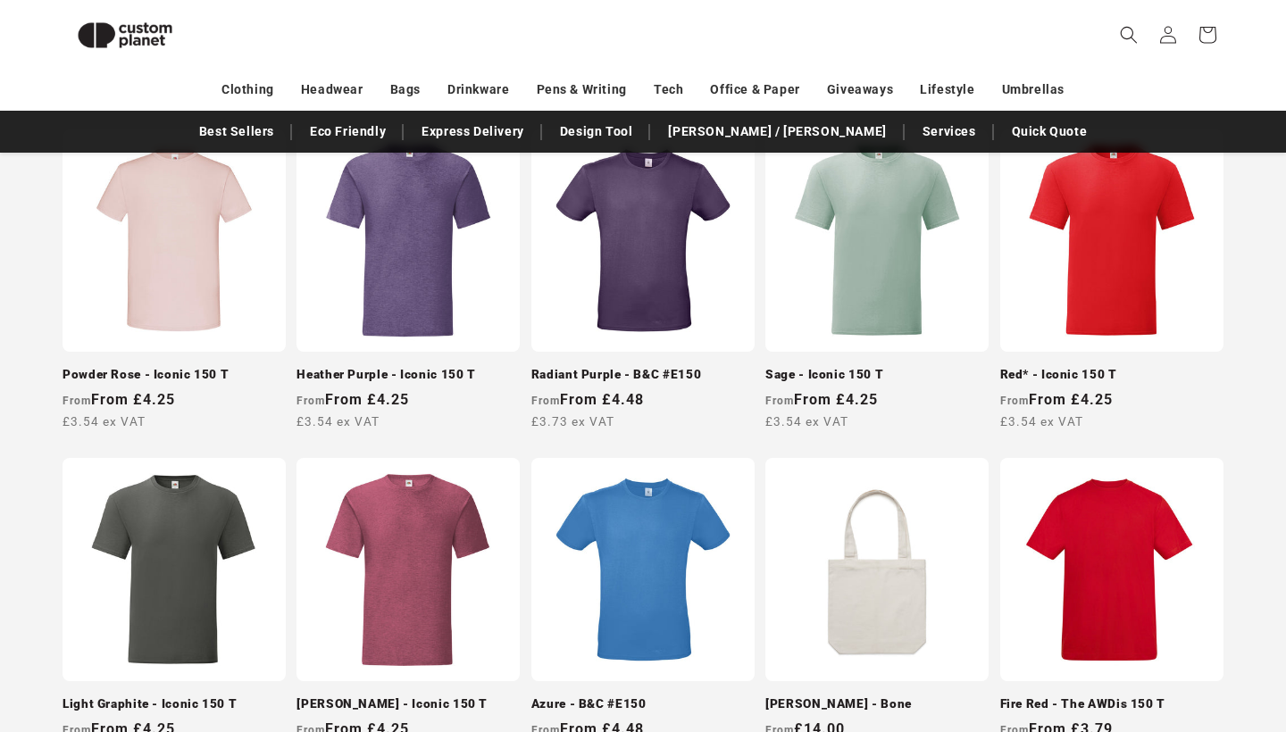
scroll to position [896, 0]
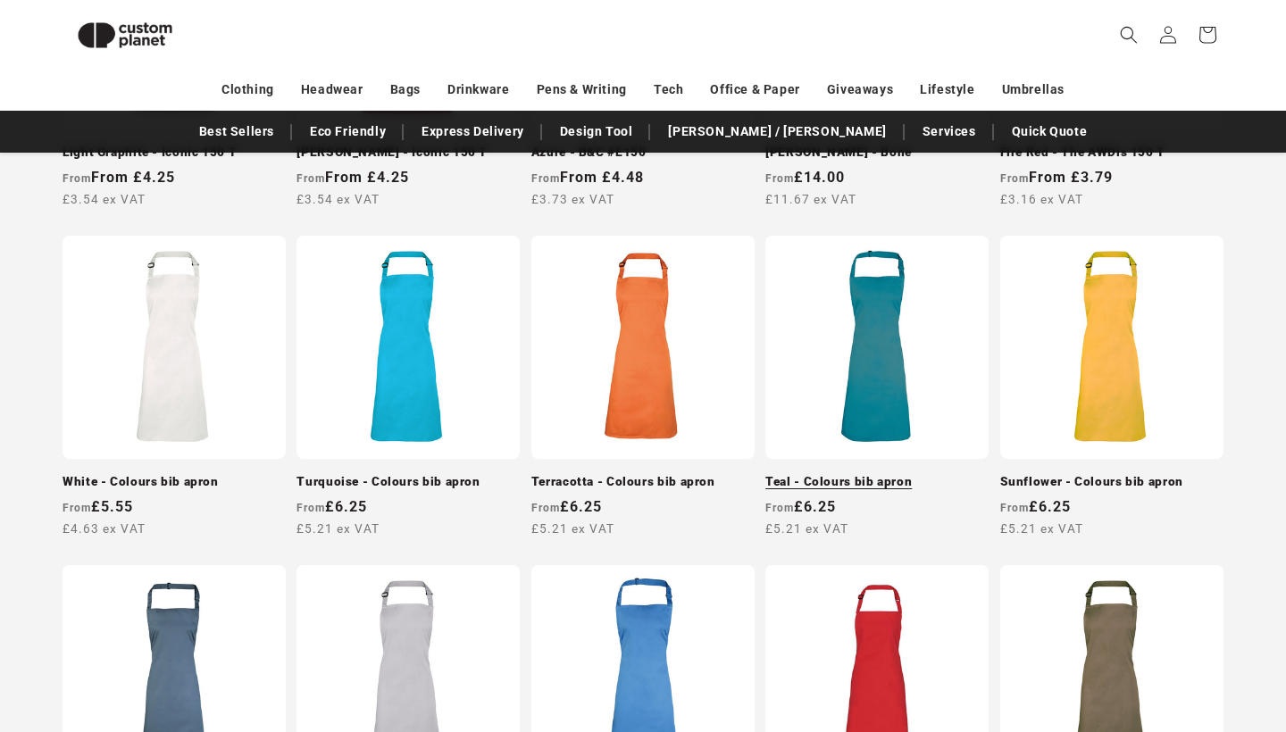
click at [891, 474] on link "Teal - Colours bib apron" at bounding box center [877, 482] width 223 height 16
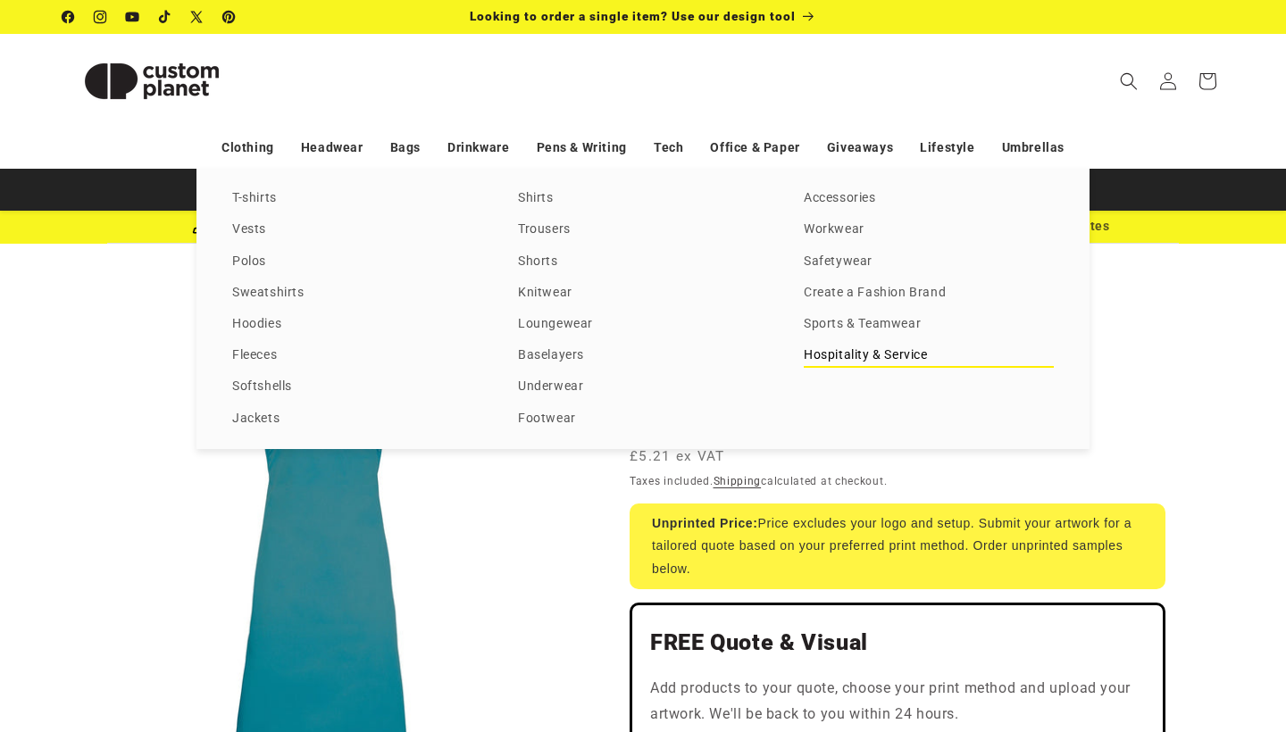
click at [856, 368] on link "Hospitality & Service" at bounding box center [929, 356] width 250 height 24
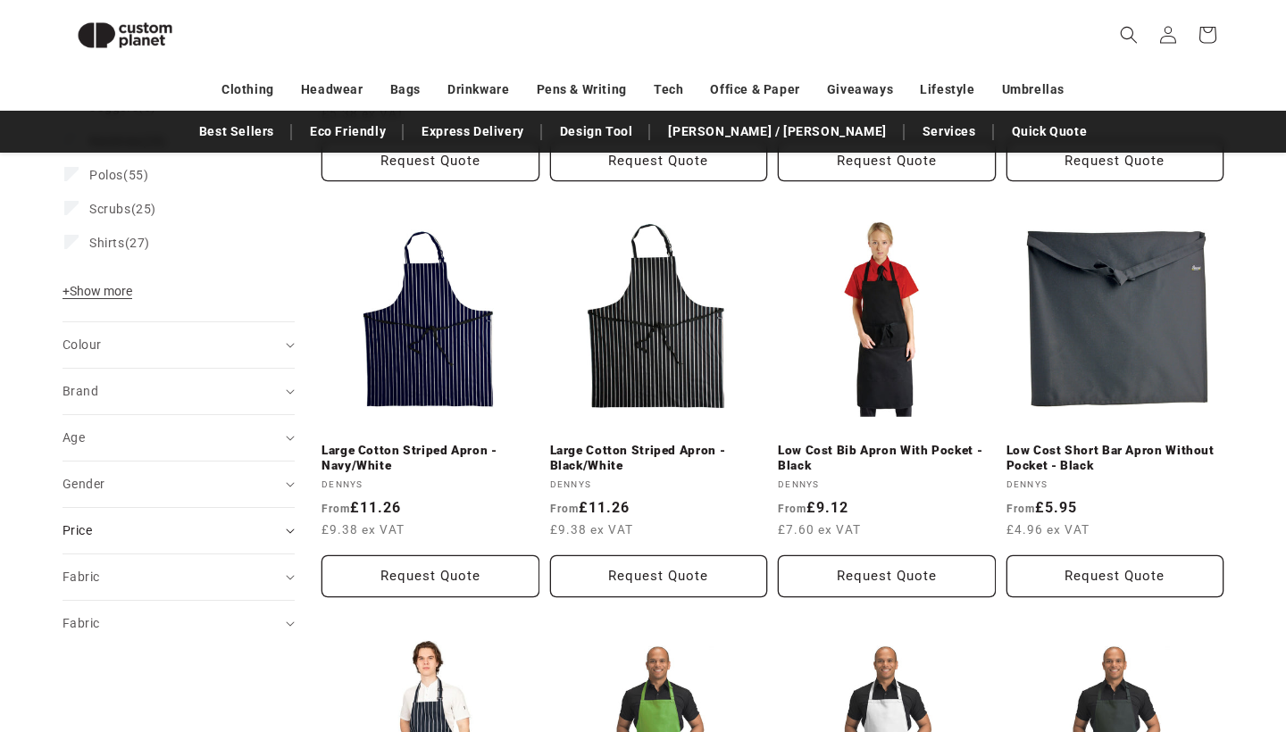
scroll to position [615, 0]
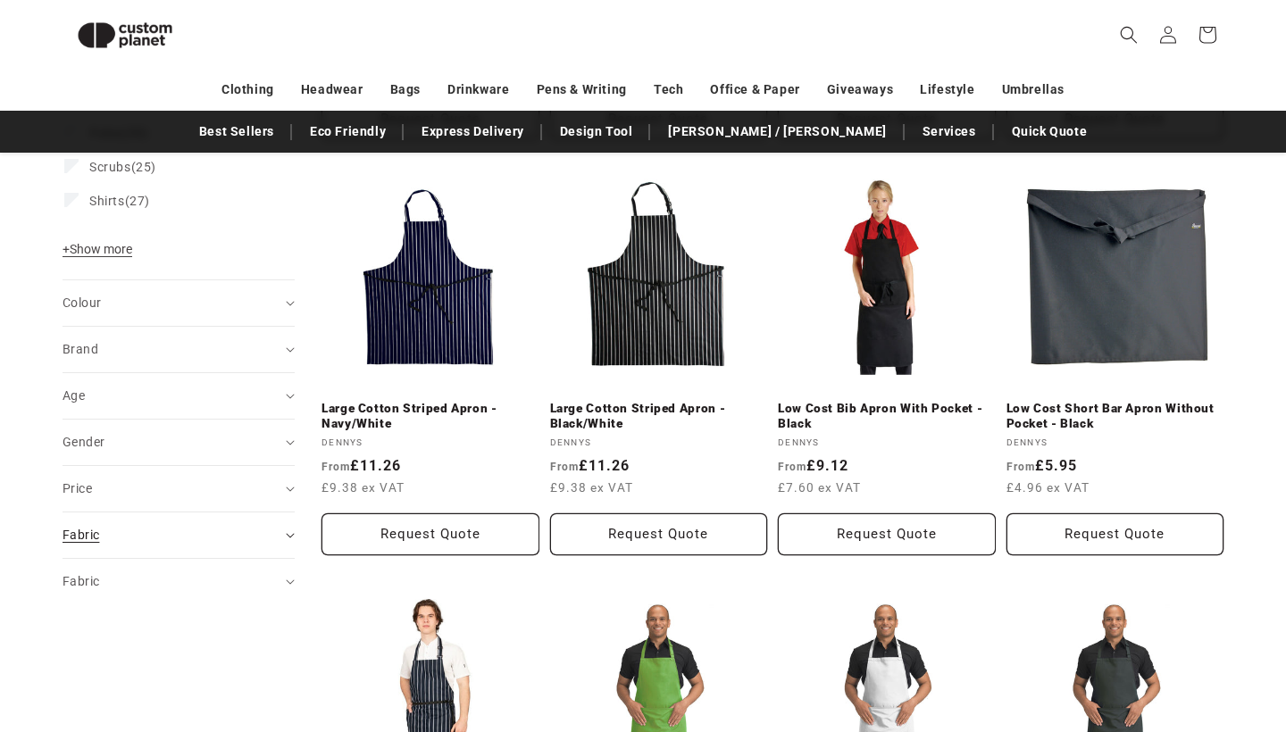
click at [96, 540] on span "Fabric (0)" at bounding box center [81, 535] width 37 height 14
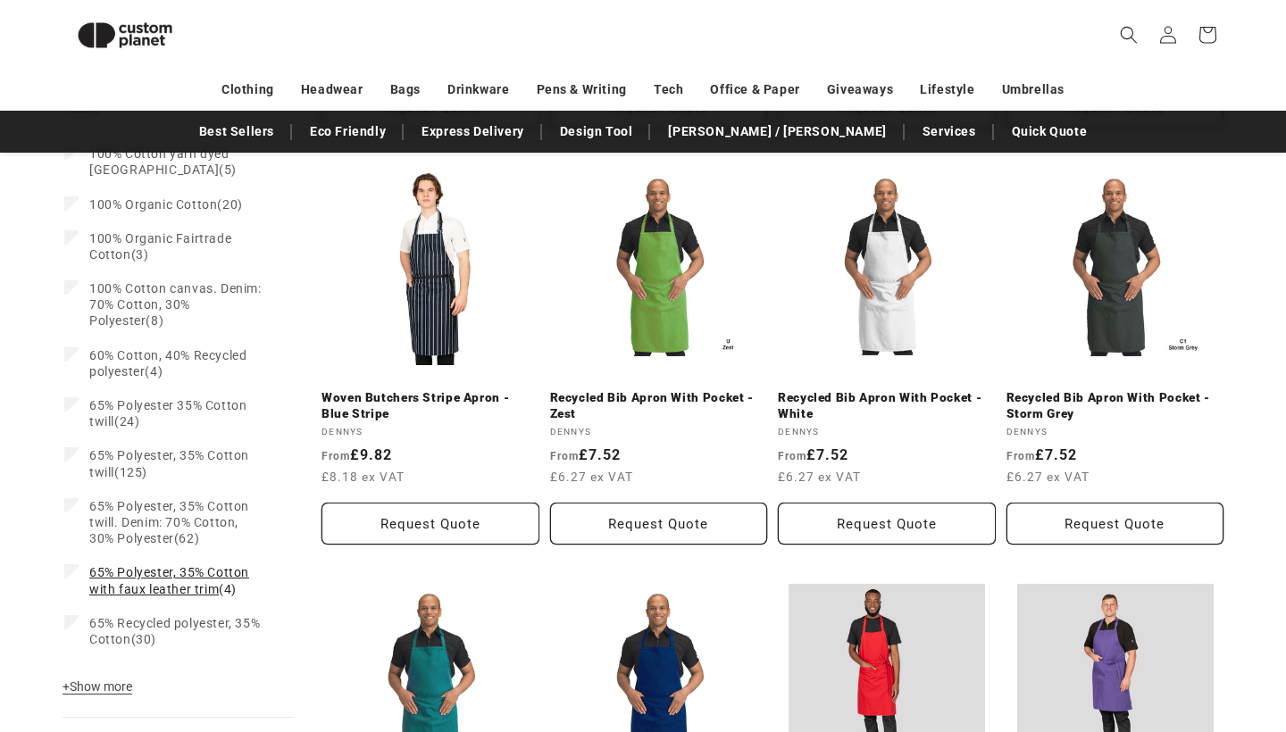
scroll to position [1041, 0]
click at [70, 213] on label "100% Organic Cotton (20) 100% Organic Cotton (20 products)" at bounding box center [173, 205] width 218 height 34
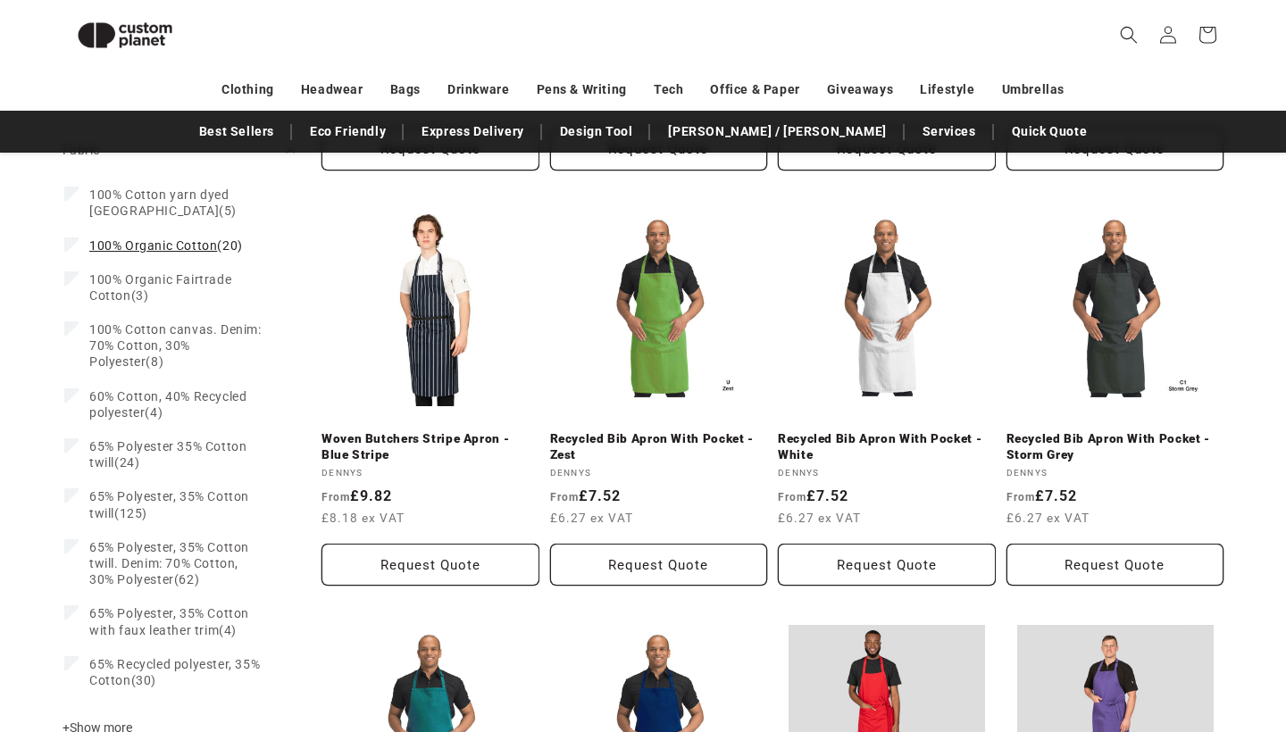
scroll to position [974, 0]
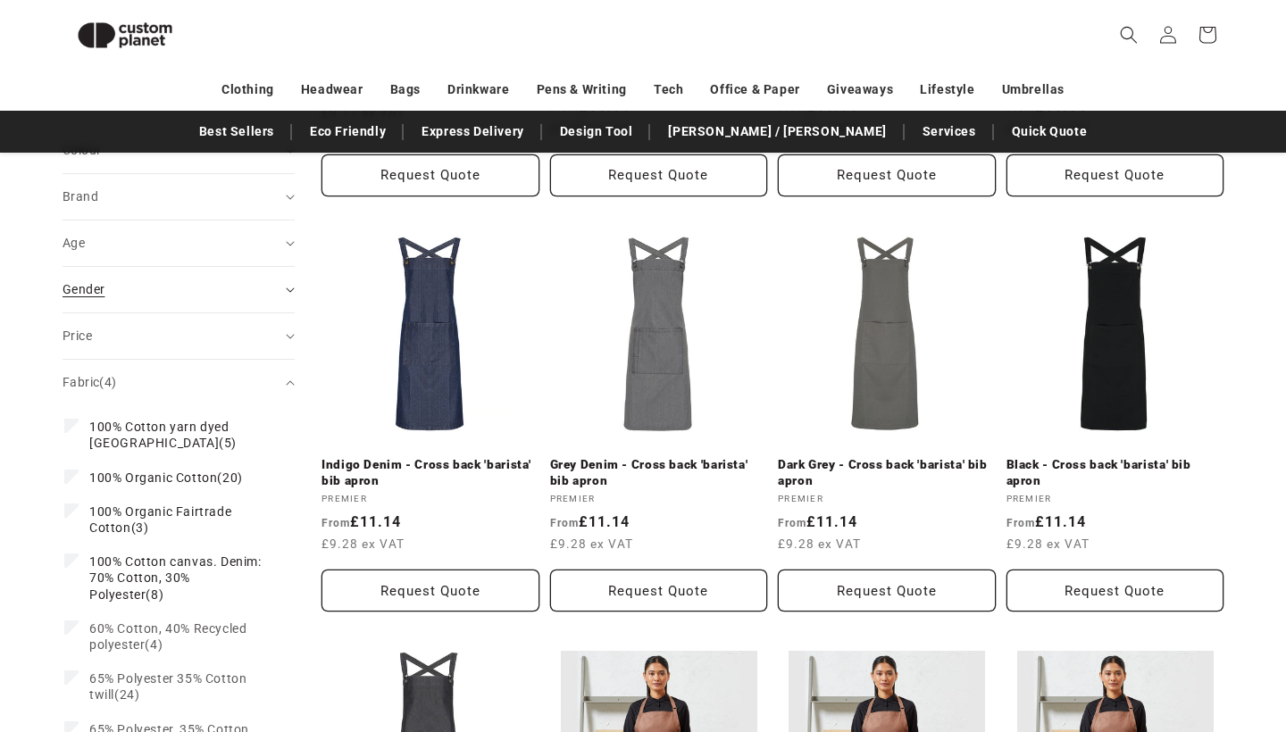
click at [134, 283] on div "Gender (0)" at bounding box center [171, 289] width 217 height 19
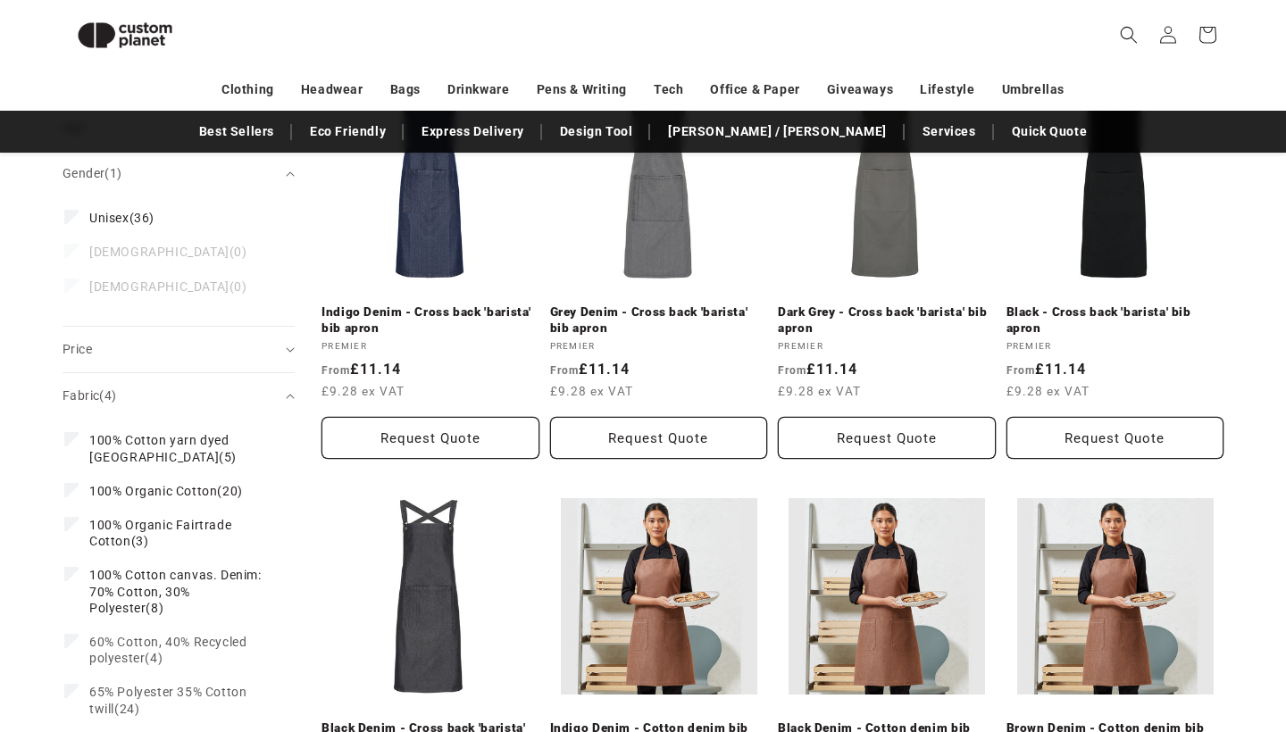
scroll to position [1125, 0]
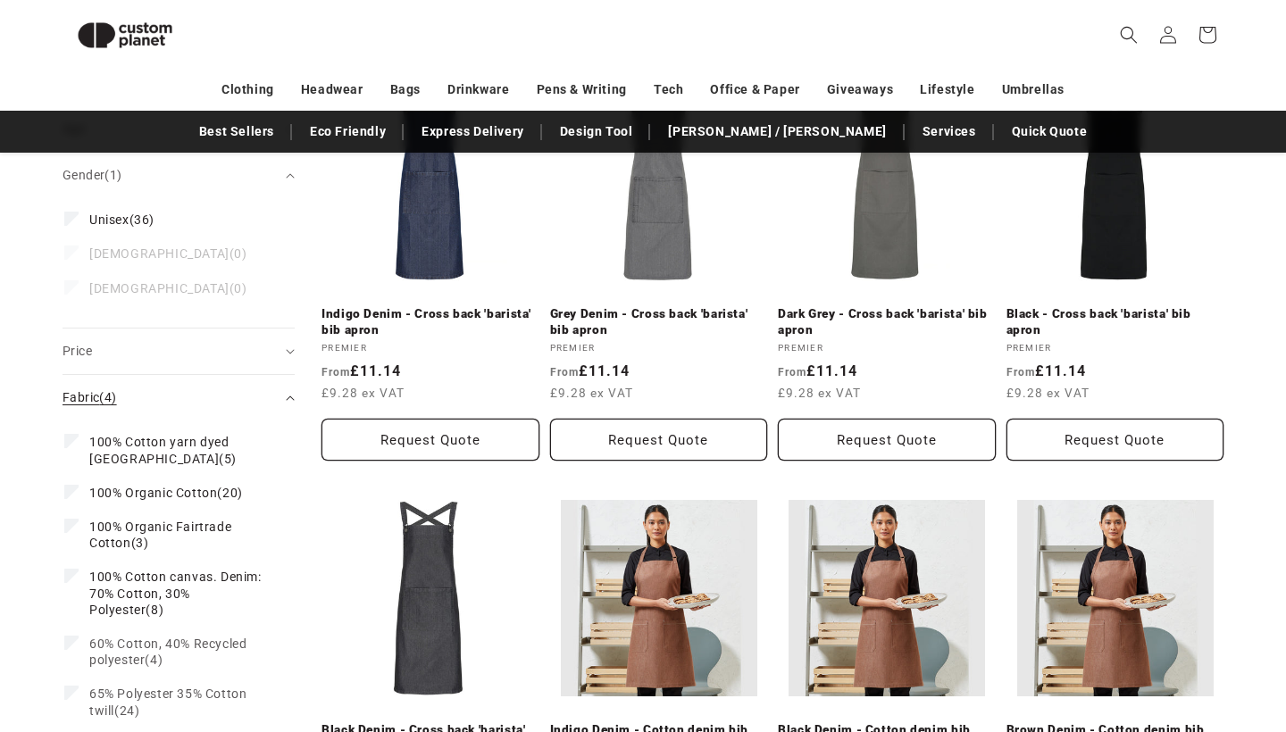
click at [85, 390] on span "Fabric (4)" at bounding box center [90, 397] width 54 height 14
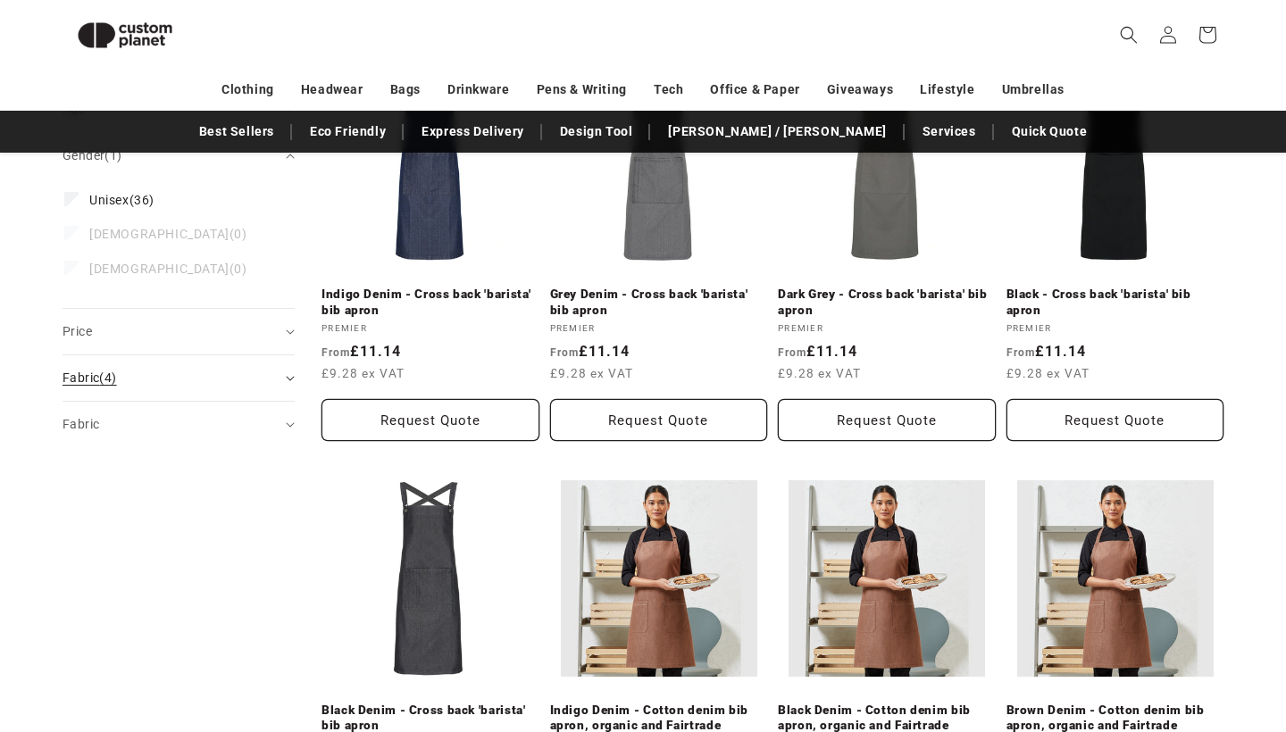
scroll to position [1144, 0]
click at [86, 417] on span "Fabric (0)" at bounding box center [81, 424] width 37 height 14
click at [83, 417] on span "Fabric (0)" at bounding box center [81, 424] width 37 height 14
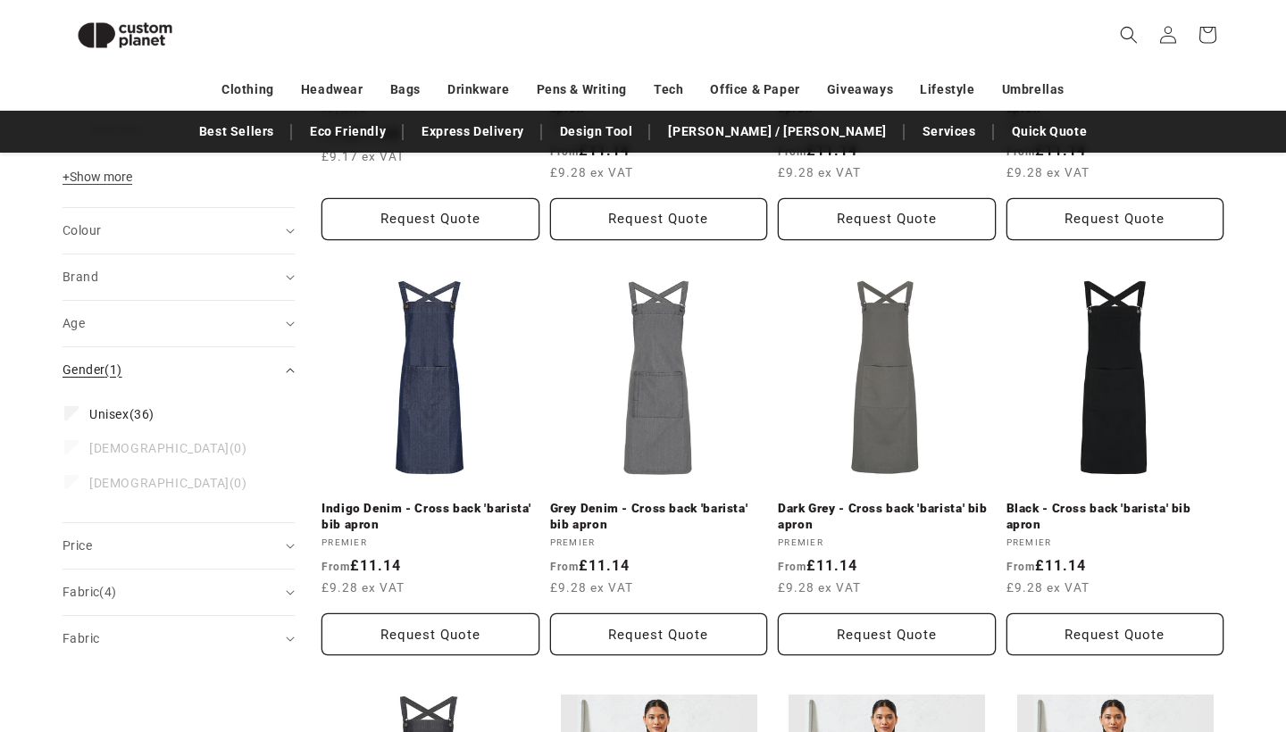
scroll to position [965, 0]
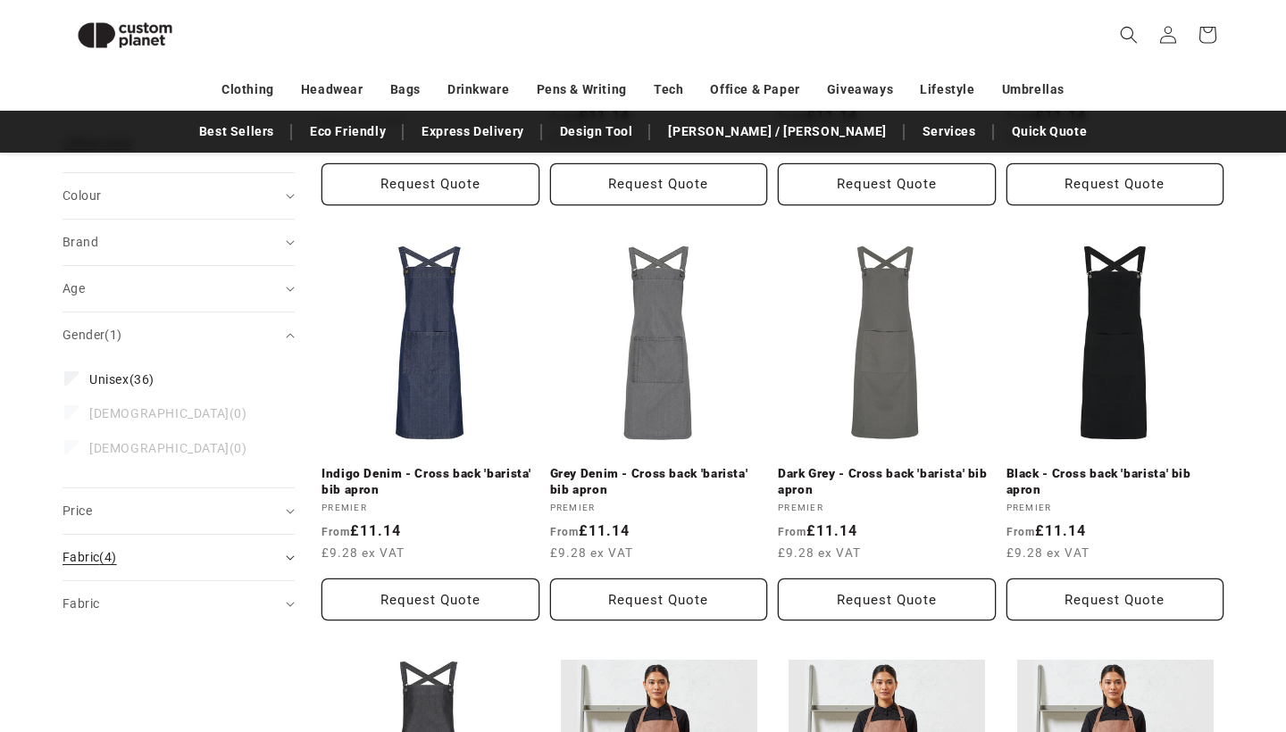
click at [84, 550] on span "Fabric (4)" at bounding box center [90, 557] width 54 height 14
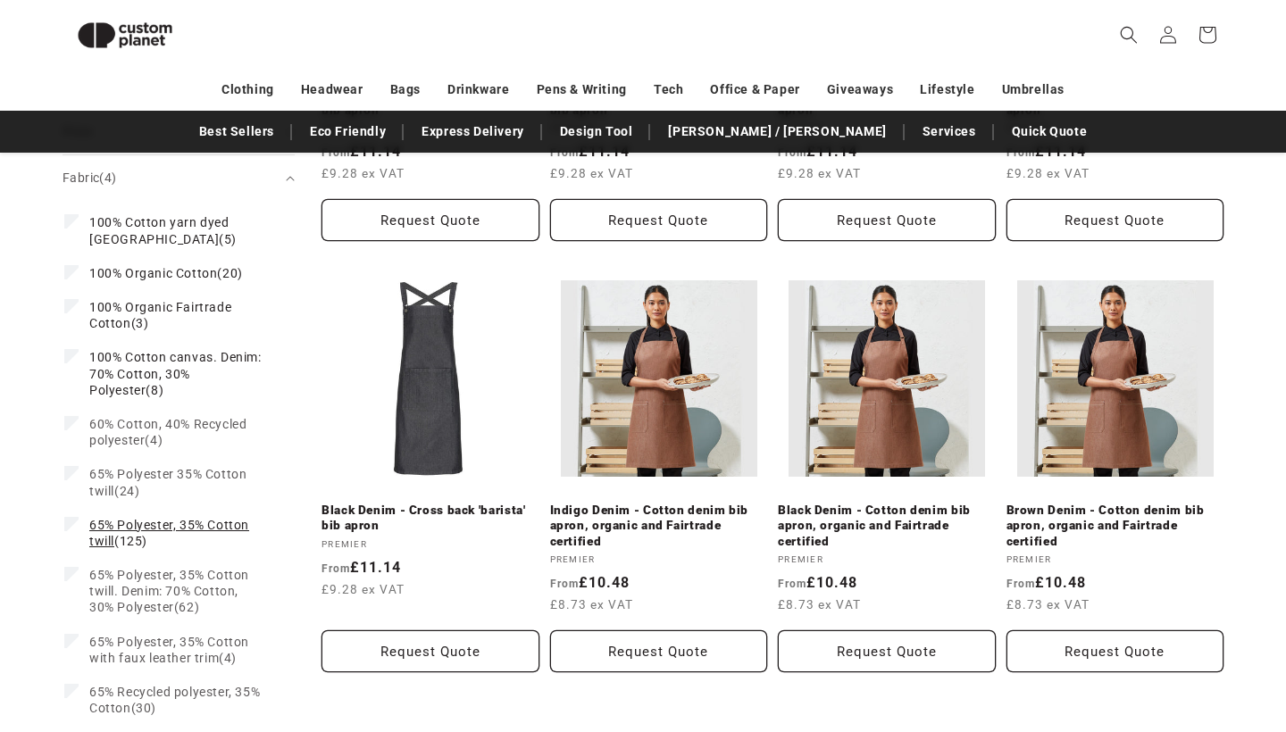
scroll to position [1344, 0]
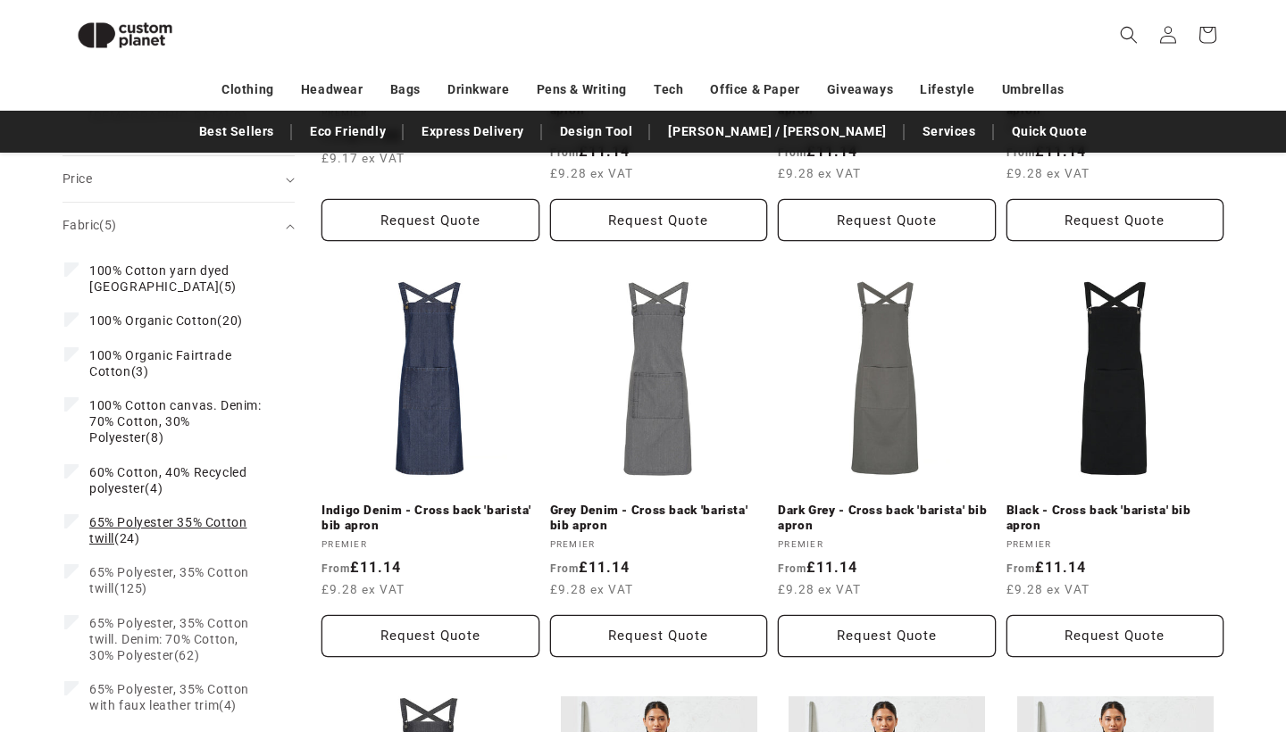
click at [73, 518] on label "65% Polyester 35% Cotton twill (24) 65% Polyester 35% Cotton twill (24 products)" at bounding box center [173, 531] width 218 height 50
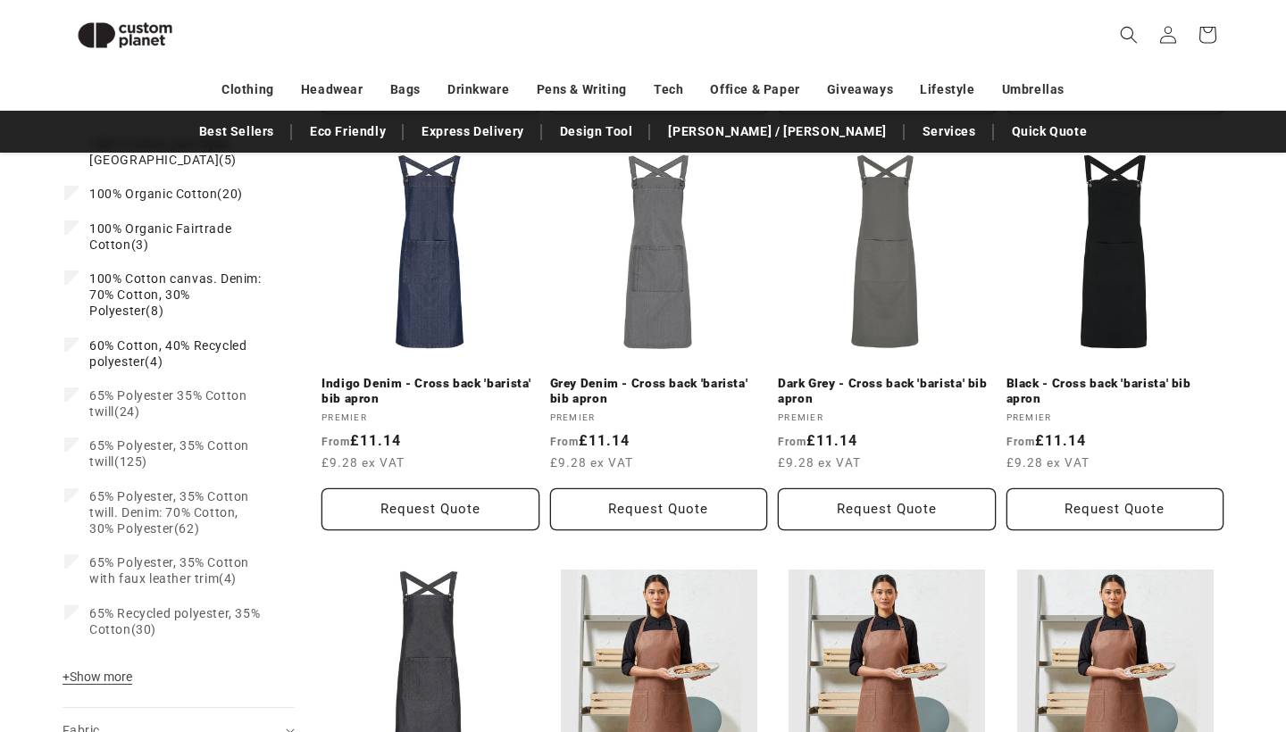
scroll to position [1474, 0]
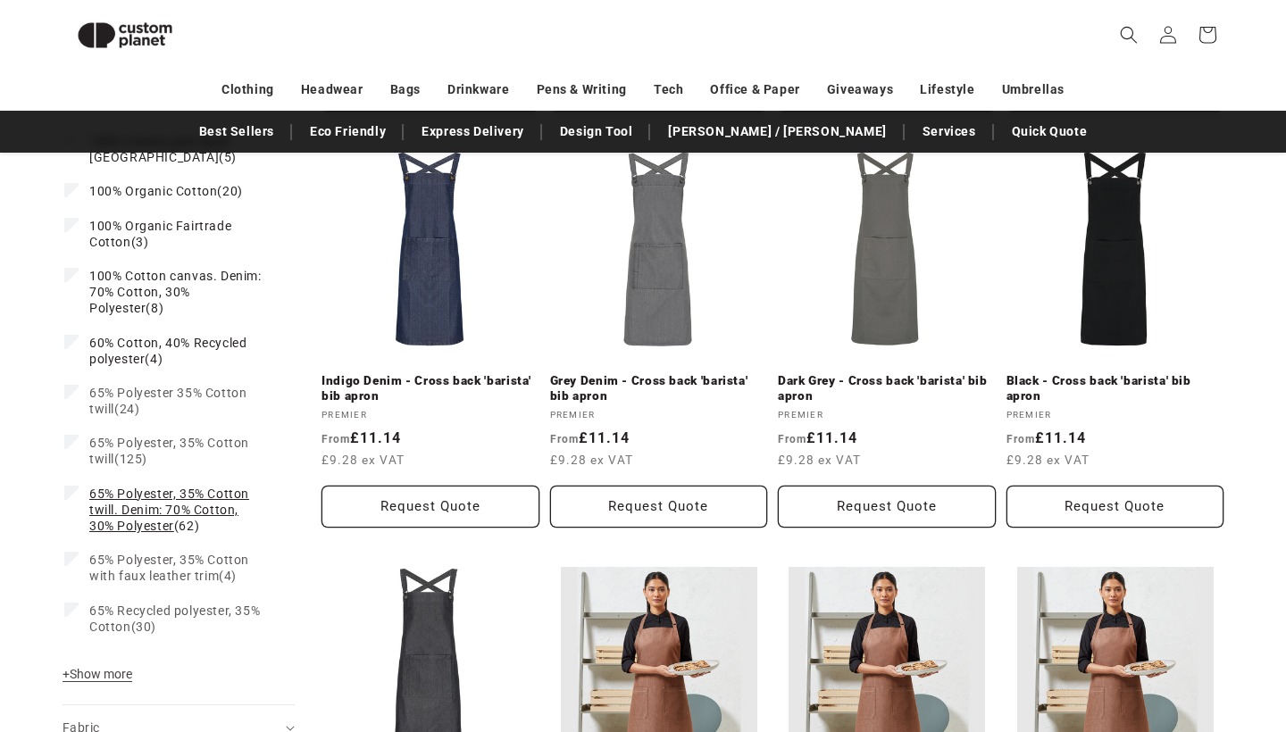
click at [72, 491] on label "65% Polyester, 35% Cotton twill. Denim: 70% Cotton, 30% Polyester (62) 65% Poly…" at bounding box center [173, 510] width 218 height 67
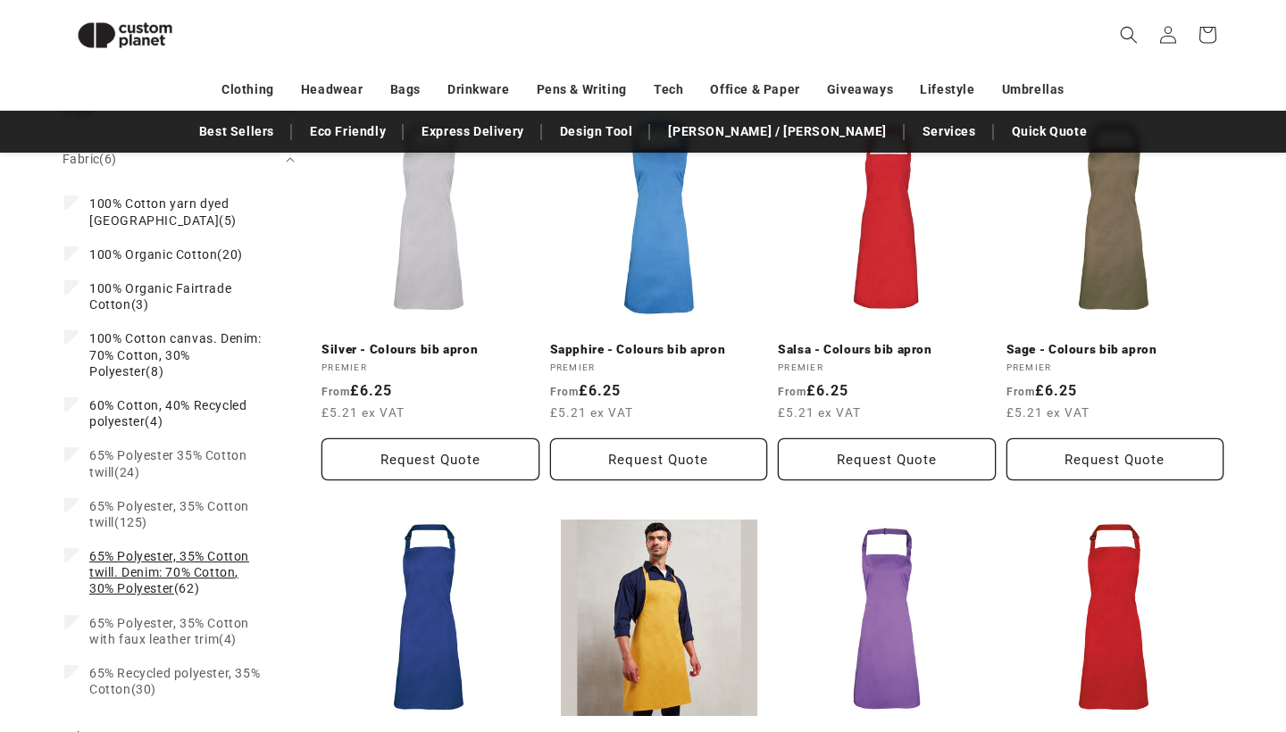
click at [71, 552] on icon at bounding box center [72, 555] width 10 height 6
